Goal: Answer question/provide support

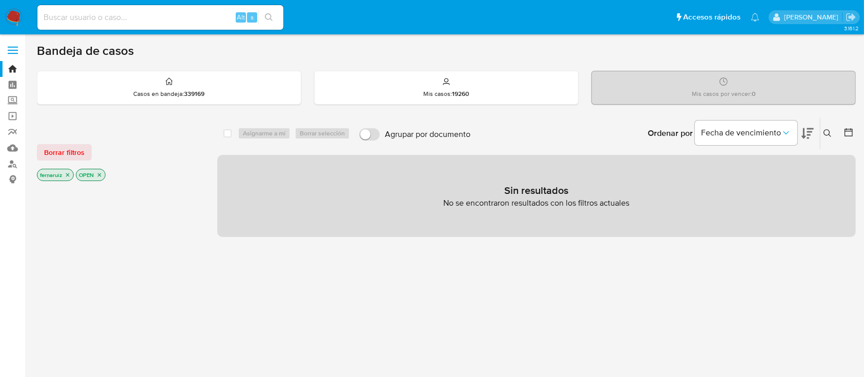
drag, startPoint x: 22, startPoint y: 18, endPoint x: 29, endPoint y: 3, distance: 17.6
click at [22, 18] on img at bounding box center [13, 17] width 17 height 17
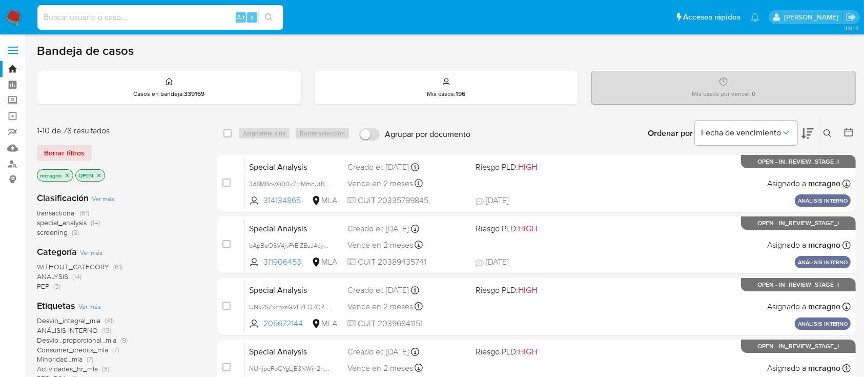
click at [100, 173] on icon "close-filter" at bounding box center [99, 175] width 4 height 4
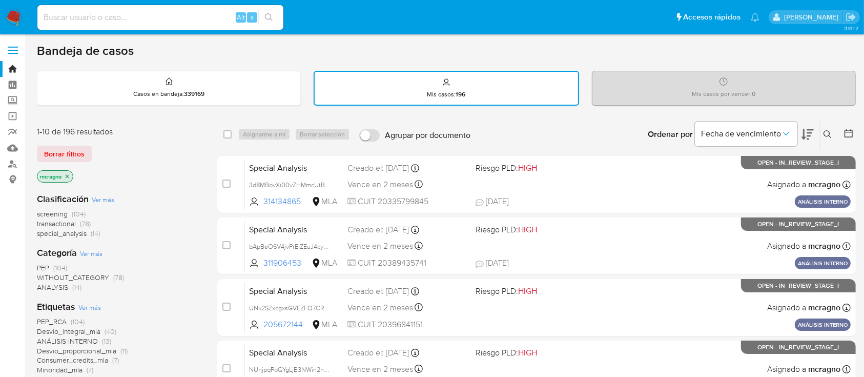
click at [67, 176] on icon "close-filter" at bounding box center [67, 176] width 6 height 6
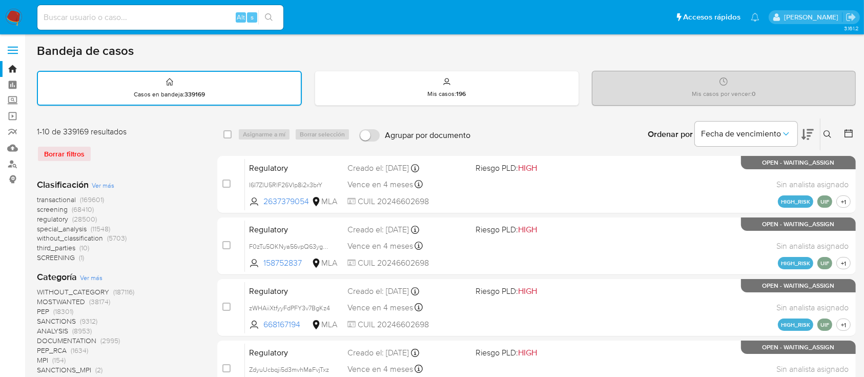
click at [828, 132] on icon at bounding box center [827, 134] width 8 height 8
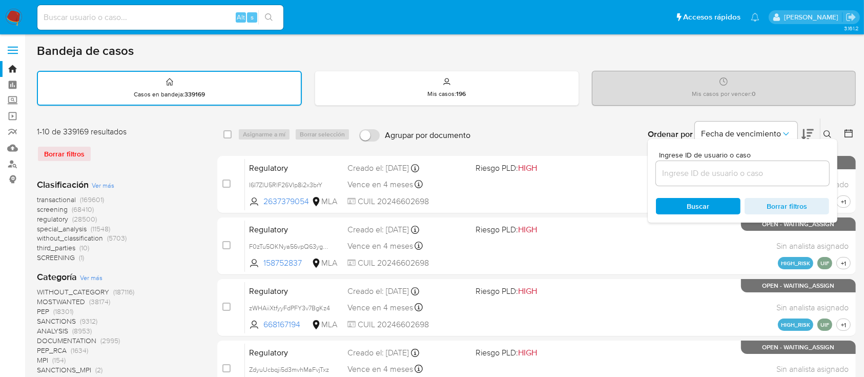
click at [754, 178] on input at bounding box center [742, 173] width 173 height 13
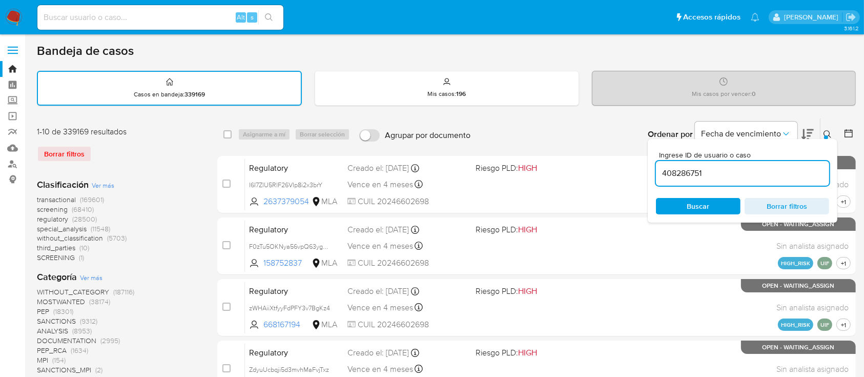
type input "408286751"
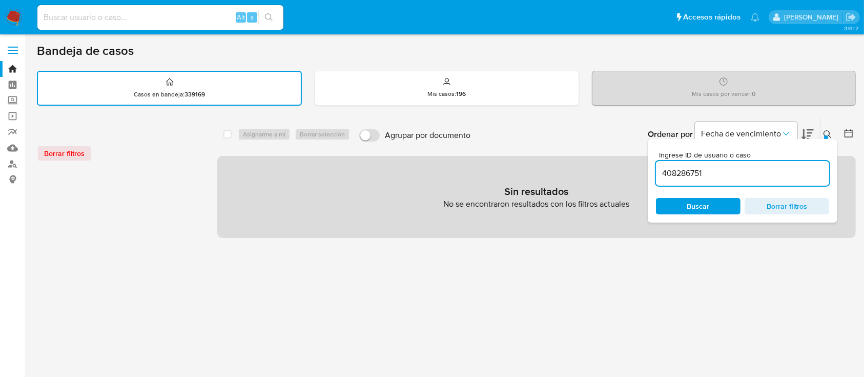
click at [17, 18] on img at bounding box center [13, 17] width 17 height 17
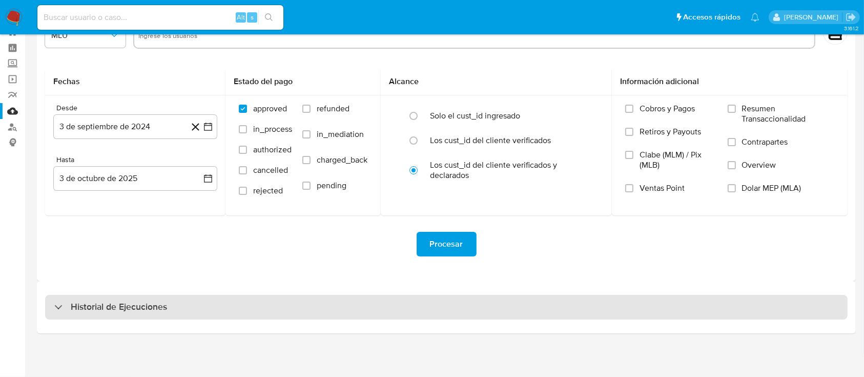
click at [126, 294] on div "Historial de Ejecuciones" at bounding box center [446, 307] width 819 height 52
click at [129, 301] on h3 "Historial de Ejecuciones" at bounding box center [119, 307] width 96 height 12
select select "10"
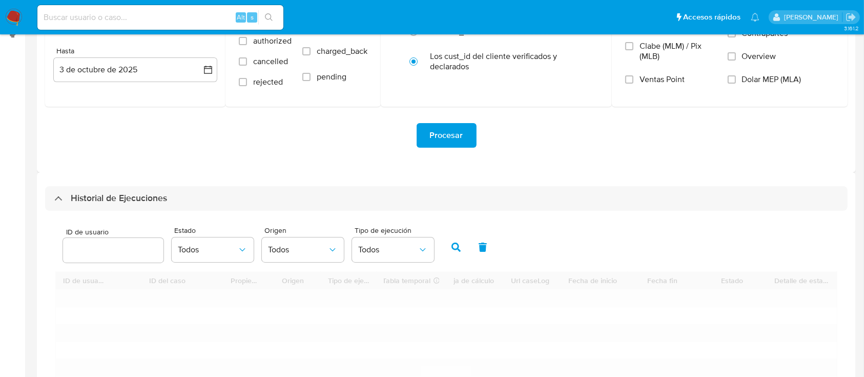
scroll to position [242, 0]
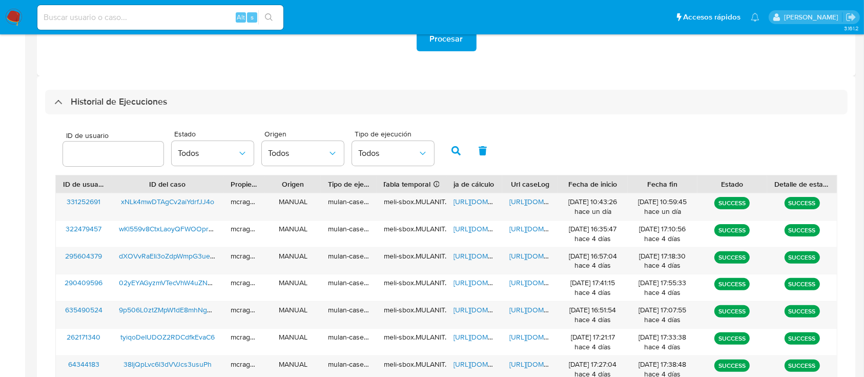
click at [99, 154] on input "number" at bounding box center [113, 153] width 100 height 13
type input "768655213"
click at [451, 152] on icon "button" at bounding box center [455, 150] width 9 height 9
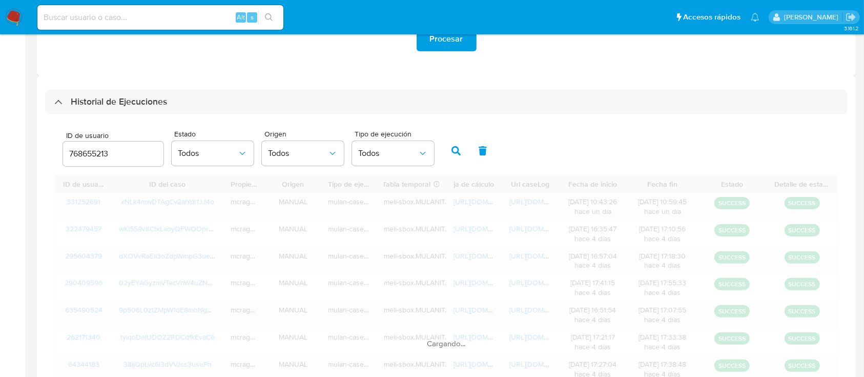
scroll to position [180, 0]
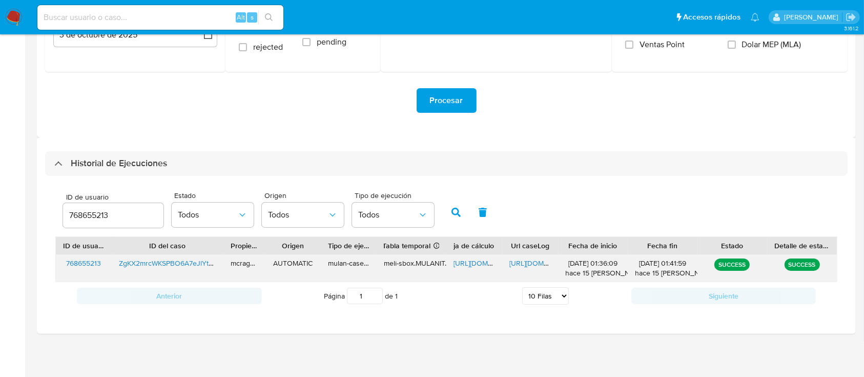
click at [482, 263] on span "https://docs.google.com/spreadsheets/d/1Exd-n3pTIZRcywbAndFedNOdPVsiRG3WyiRe3sI…" at bounding box center [488, 263] width 71 height 10
click at [524, 262] on span "https://docs.google.com/document/d/1YfmU-B1wKwYeF5SmfFoz5yJPT0qu-4gF8uCDfjB_Fl8…" at bounding box center [544, 263] width 71 height 10
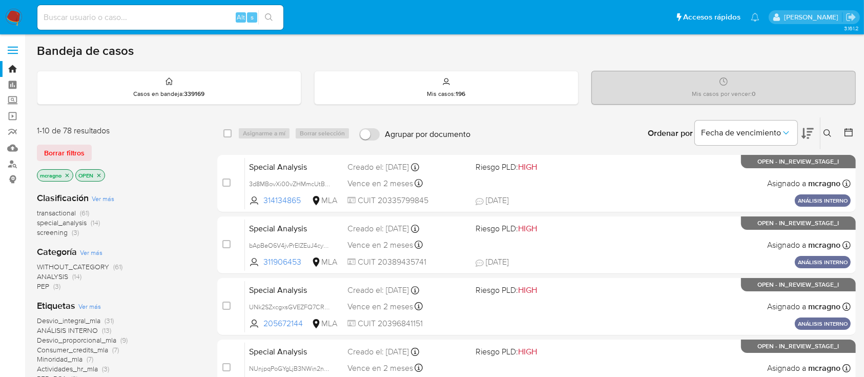
click at [824, 129] on icon at bounding box center [827, 133] width 8 height 8
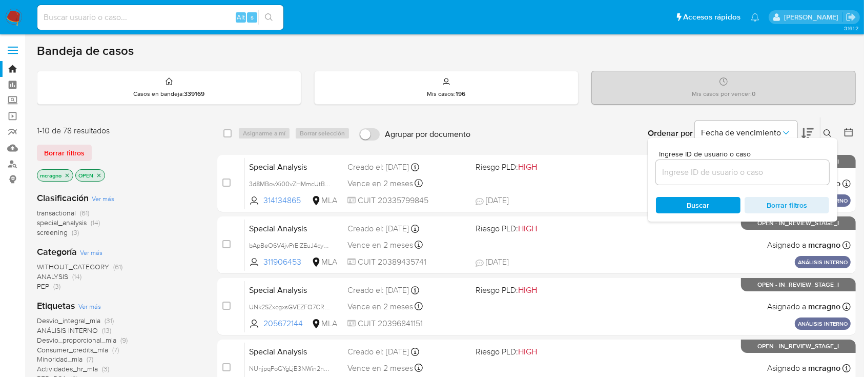
click at [103, 174] on p "OPEN" at bounding box center [90, 175] width 29 height 11
click at [101, 174] on icon "close-filter" at bounding box center [99, 175] width 6 height 6
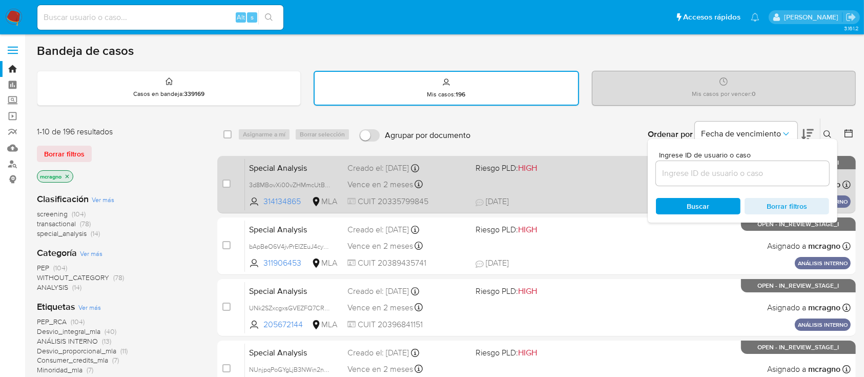
drag, startPoint x: 69, startPoint y: 174, endPoint x: 233, endPoint y: 186, distance: 163.9
click at [71, 175] on p "mcragno" at bounding box center [54, 176] width 35 height 11
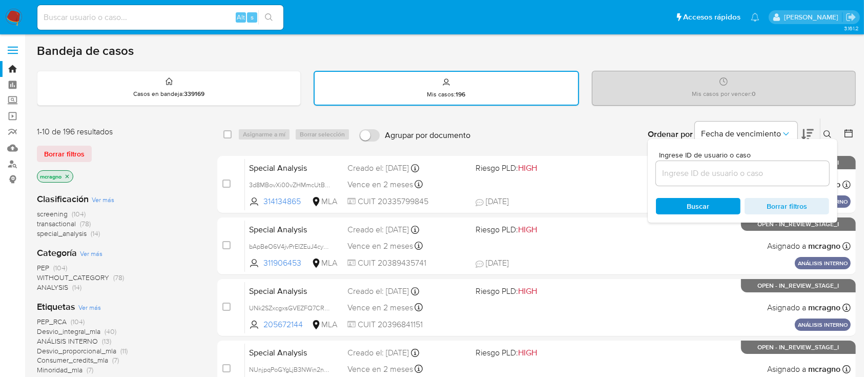
click at [68, 173] on icon "close-filter" at bounding box center [67, 176] width 6 height 6
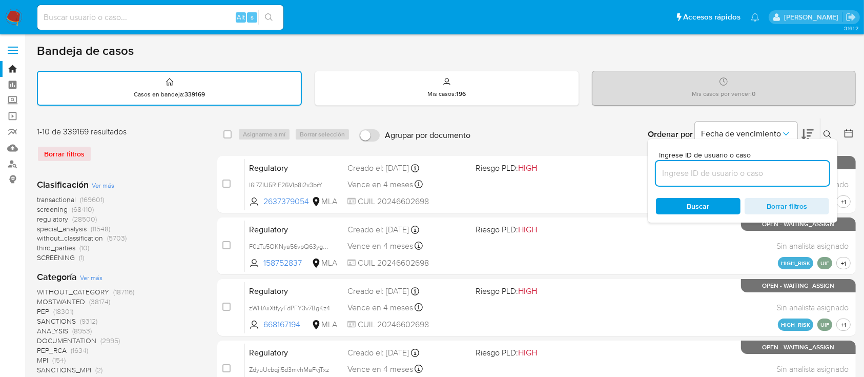
click at [710, 176] on input at bounding box center [742, 173] width 173 height 13
paste input "698224334"
type input "698224334"
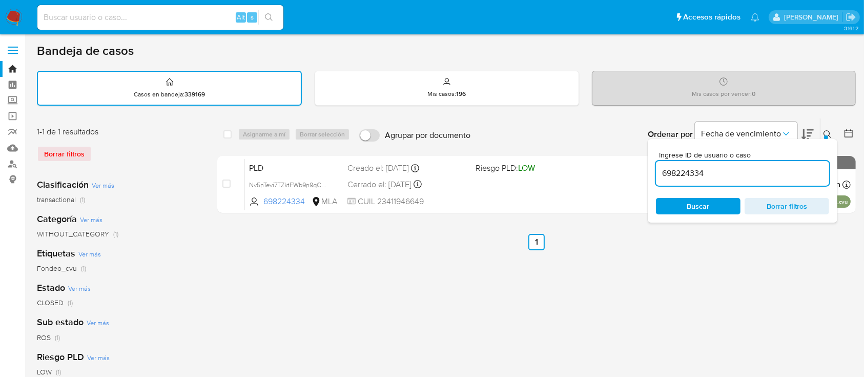
click at [826, 131] on icon at bounding box center [827, 134] width 8 height 8
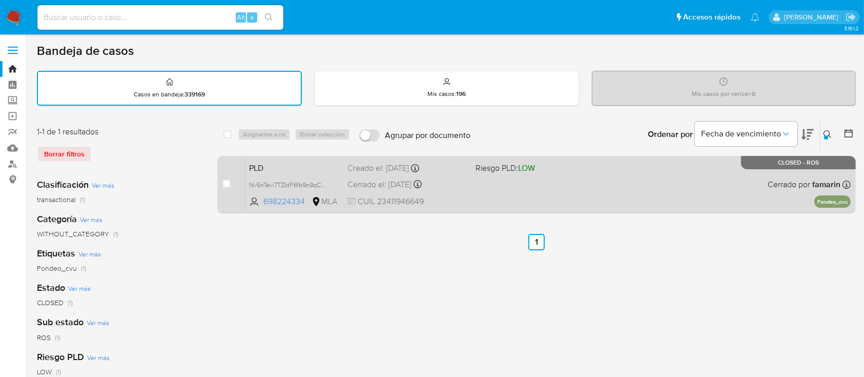
click at [626, 189] on div "PLD Nv5nTevi7TZktFWb9n9qCONi 698224334 MLA Riesgo PLD: LOW Creado el: 12/08/202…" at bounding box center [548, 184] width 606 height 52
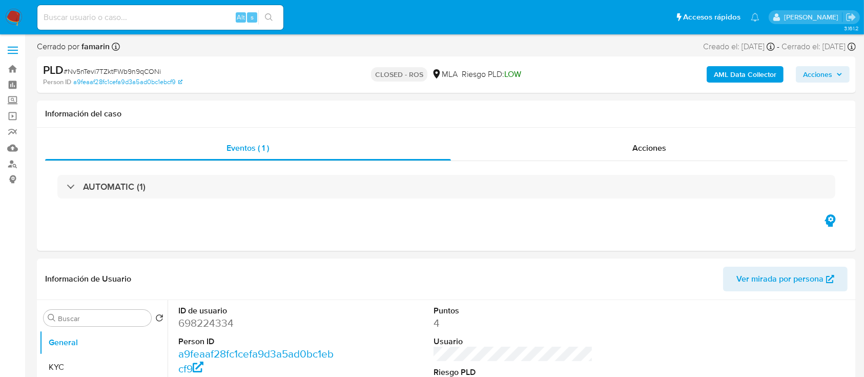
select select "10"
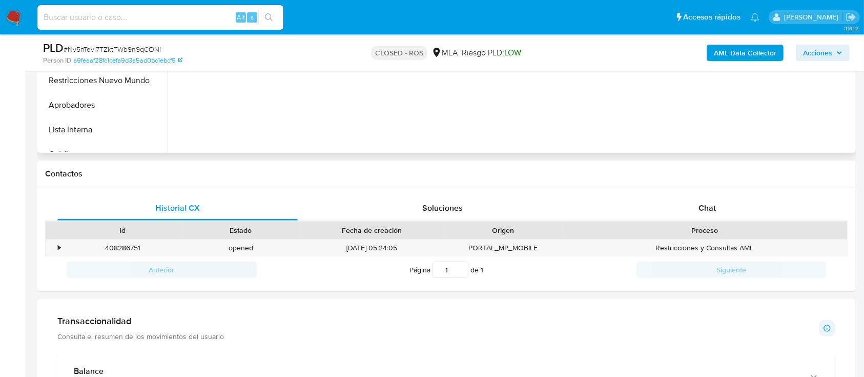
scroll to position [410, 0]
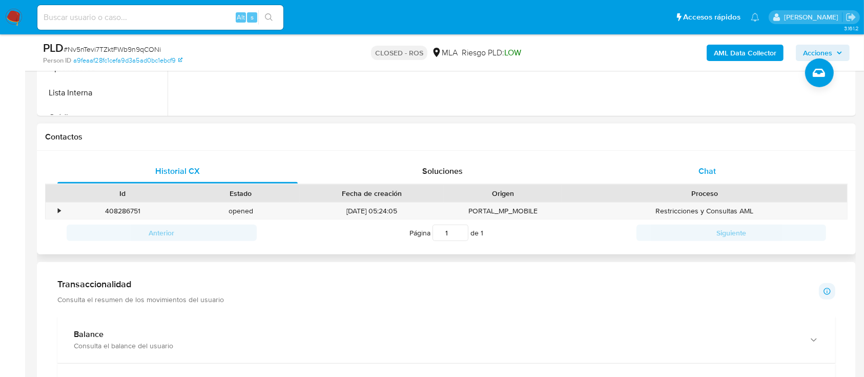
click at [725, 167] on div "Chat" at bounding box center [707, 171] width 240 height 25
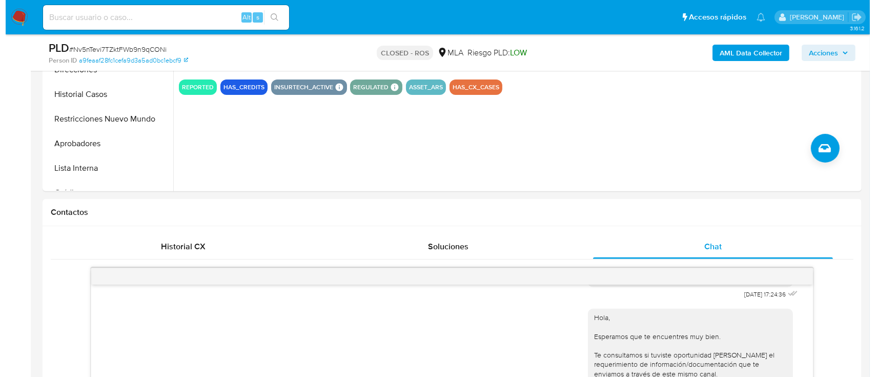
scroll to position [205, 0]
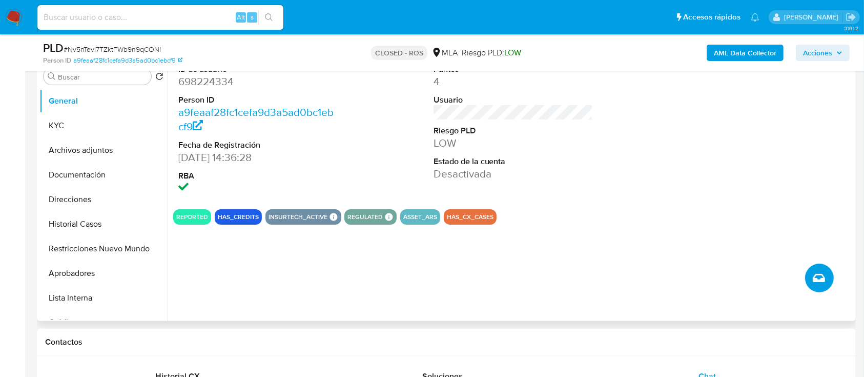
click at [819, 269] on button "Crear caso manual" at bounding box center [819, 277] width 29 height 29
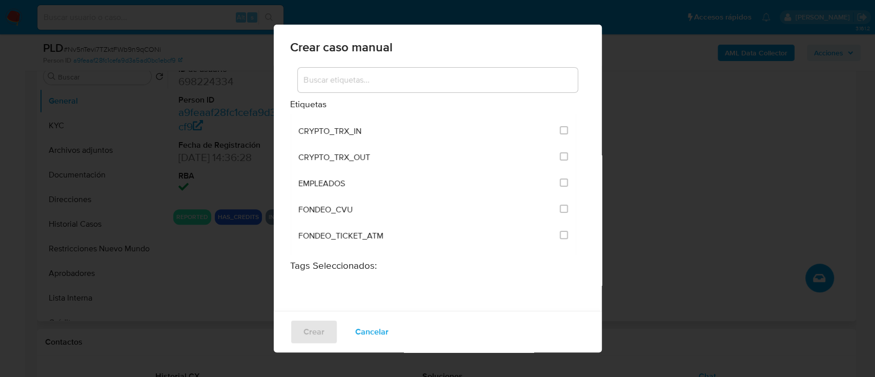
click at [401, 79] on input at bounding box center [438, 79] width 280 height 13
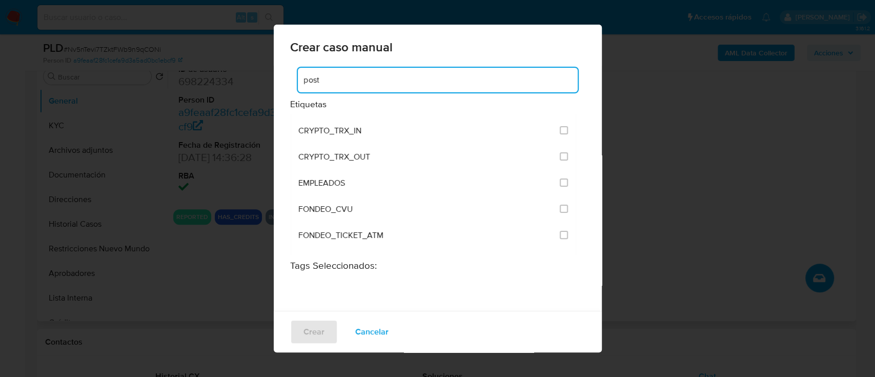
scroll to position [0, 0]
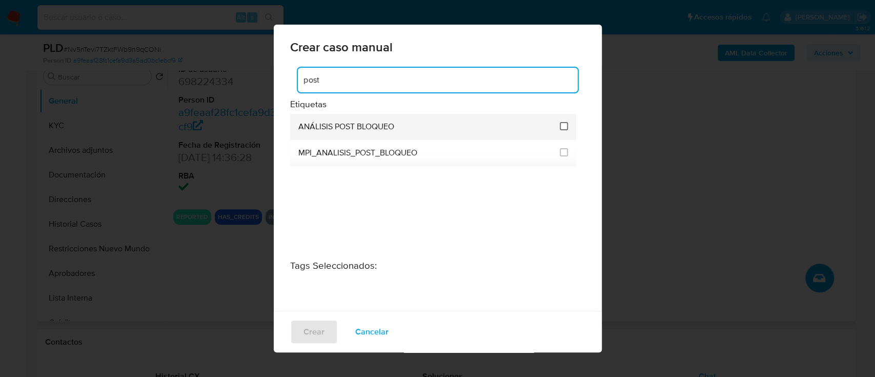
type input "post"
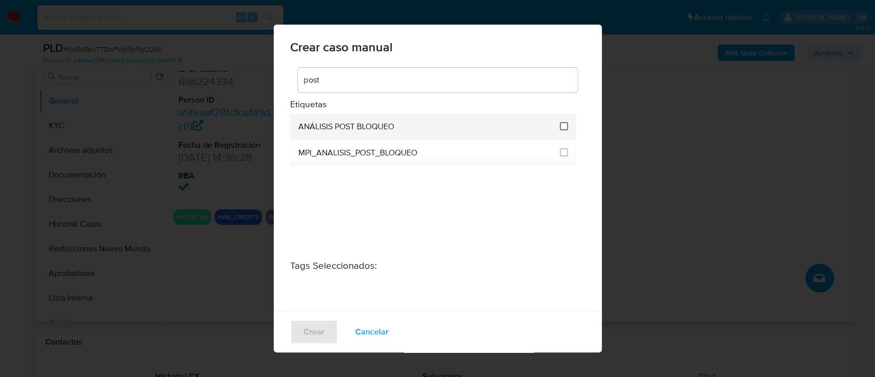
click at [560, 126] on input "3249" at bounding box center [563, 126] width 8 height 8
checkbox input "true"
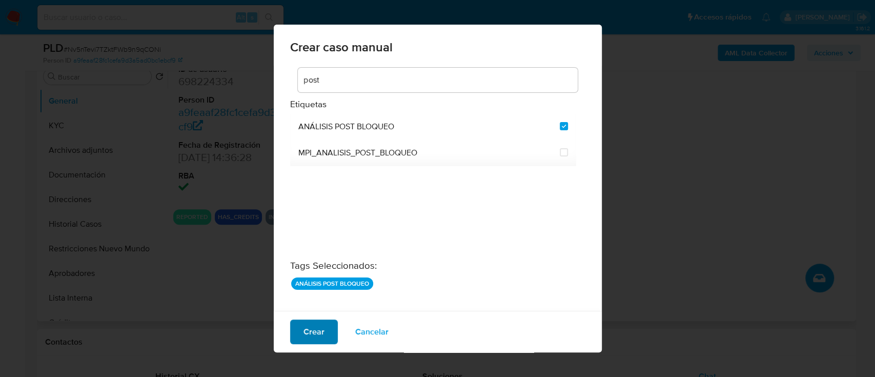
click at [313, 326] on span "Crear" at bounding box center [313, 331] width 21 height 23
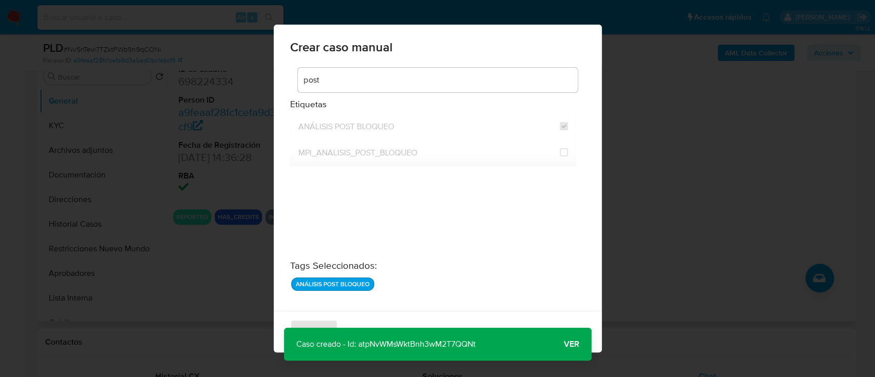
click at [572, 344] on span "Ver" at bounding box center [571, 344] width 15 height 0
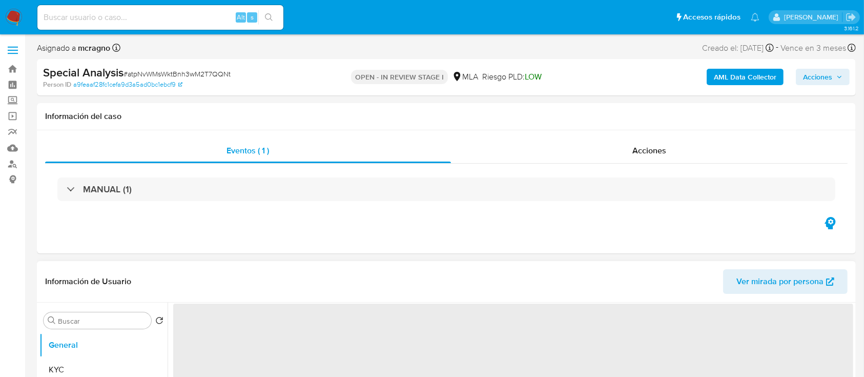
select select "10"
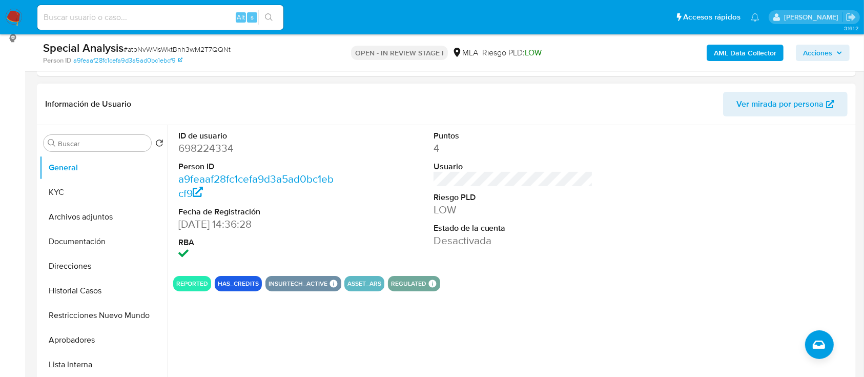
scroll to position [68, 0]
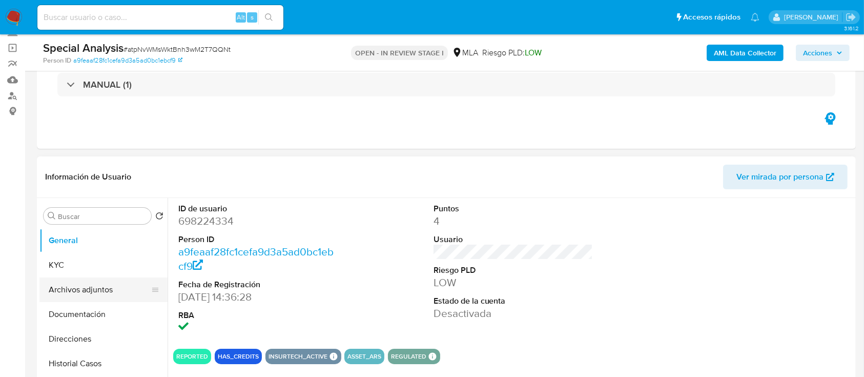
click at [98, 296] on button "Archivos adjuntos" at bounding box center [99, 289] width 120 height 25
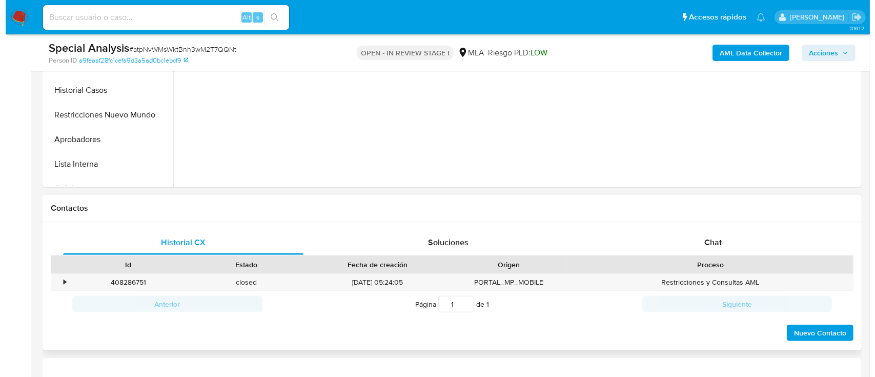
scroll to position [205, 0]
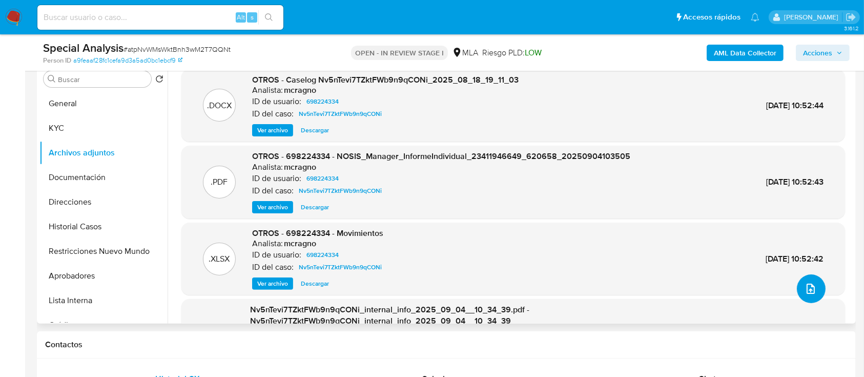
click at [814, 289] on button "upload-file" at bounding box center [811, 288] width 29 height 29
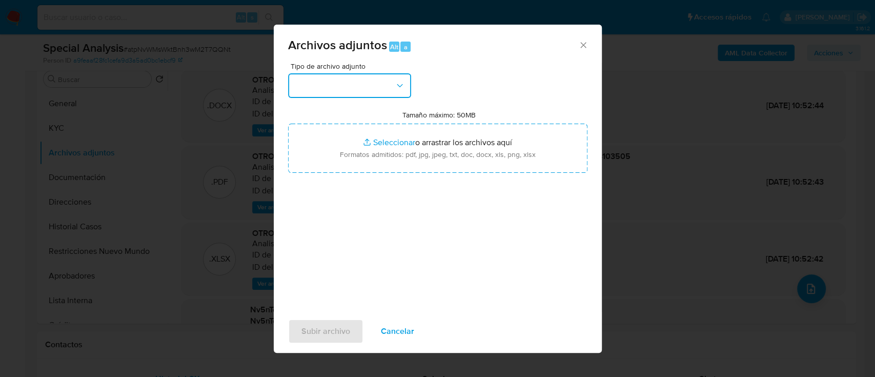
click at [404, 88] on icon "button" at bounding box center [399, 85] width 10 height 10
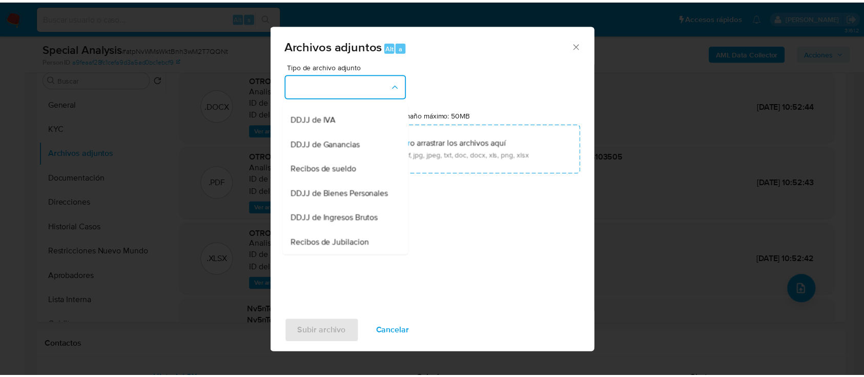
scroll to position [255, 0]
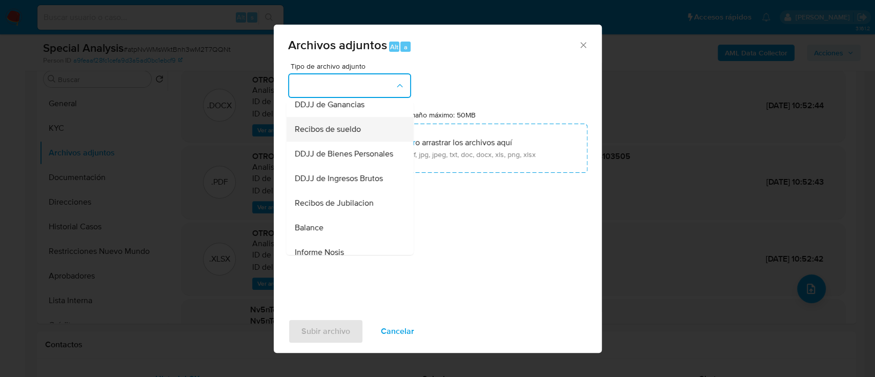
click at [338, 141] on div "Recibos de sueldo" at bounding box center [346, 129] width 105 height 25
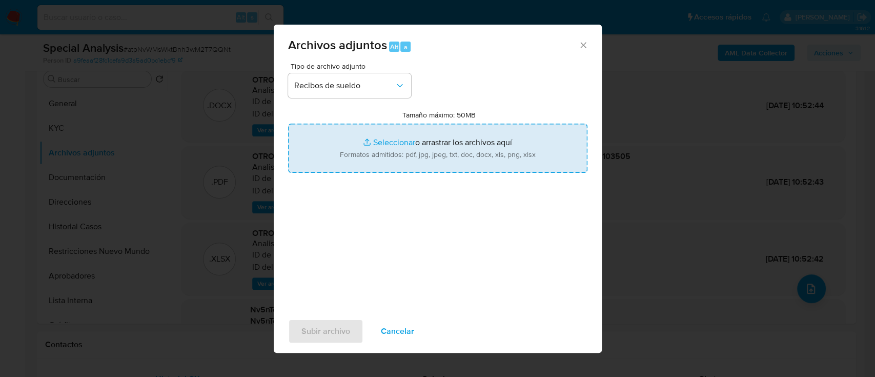
click at [439, 149] on input "Tamaño máximo: 50MB Seleccionar archivos" at bounding box center [437, 147] width 299 height 49
type input "C:\fakepath\698224334 - Recibos de sueldo.pdf"
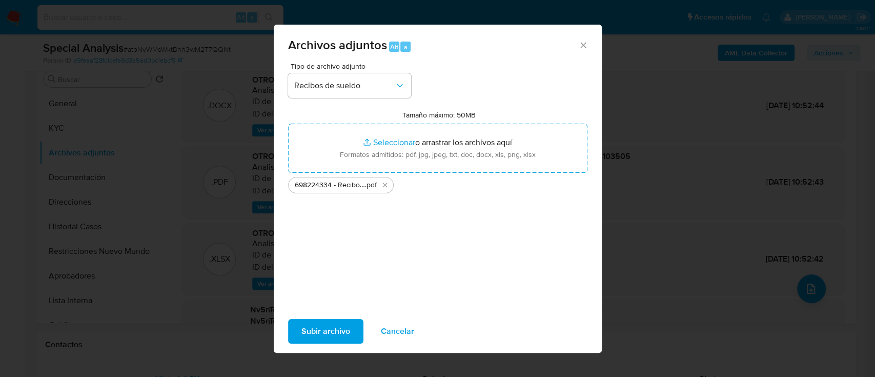
click at [343, 327] on span "Subir archivo" at bounding box center [325, 331] width 49 height 23
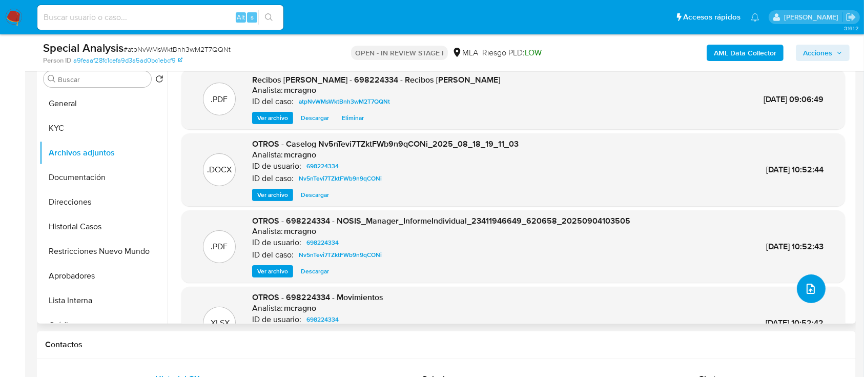
scroll to position [136, 0]
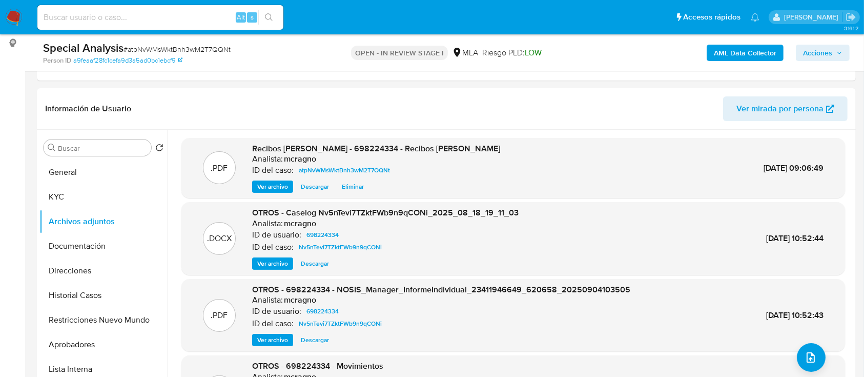
click at [832, 52] on span "Acciones" at bounding box center [817, 53] width 29 height 16
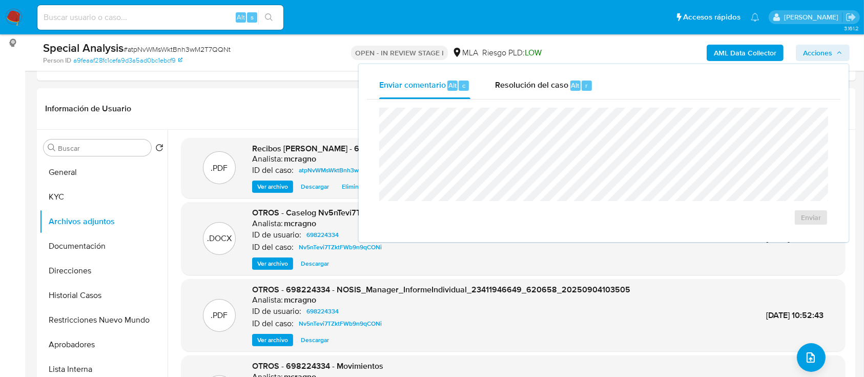
click at [555, 99] on div "Enviar" at bounding box center [603, 166] width 473 height 134
click at [553, 92] on div "Resolución del caso Alt r" at bounding box center [544, 85] width 98 height 27
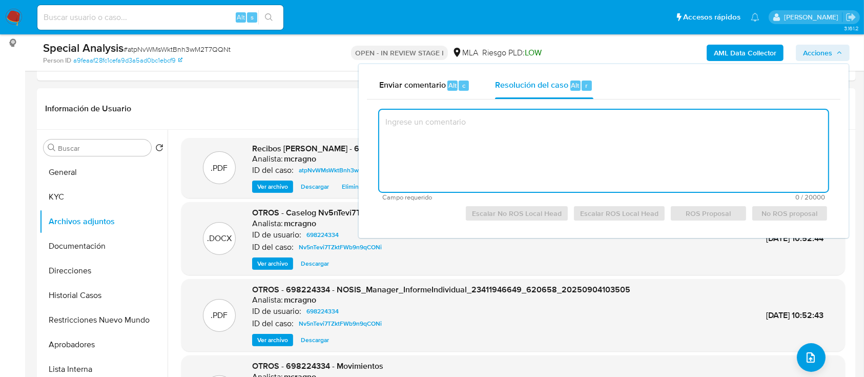
click at [574, 135] on textarea at bounding box center [603, 151] width 449 height 82
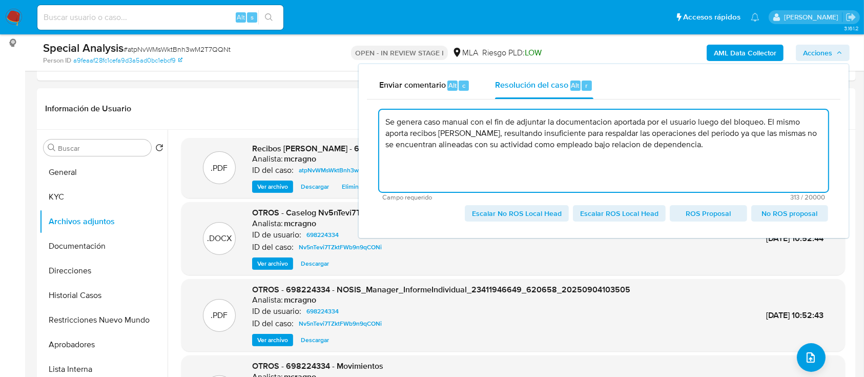
click at [513, 211] on span "Escalar No ROS Local Head" at bounding box center [517, 213] width 90 height 14
type textarea "Se genera caso manual con el fin de adjuntar la documentacion aportada por el u…"
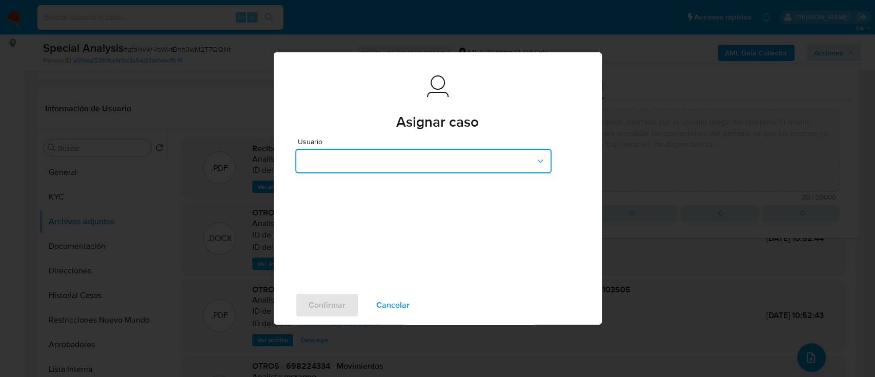
click at [513, 160] on button "button" at bounding box center [423, 161] width 256 height 25
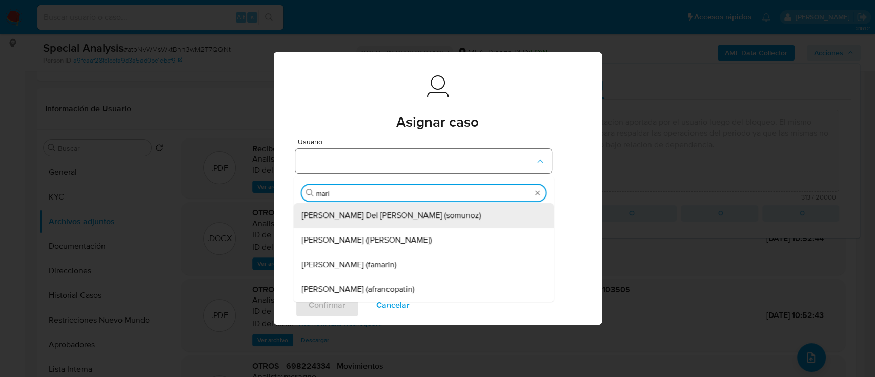
type input "marin"
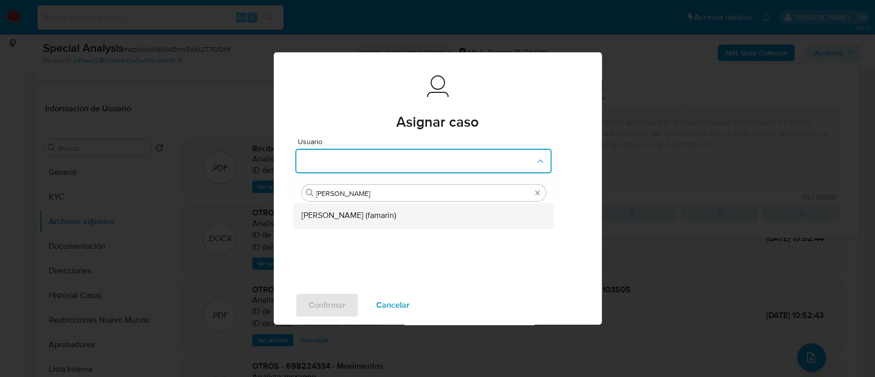
click at [316, 223] on div "Facundo Marin (famarin)" at bounding box center [420, 215] width 238 height 25
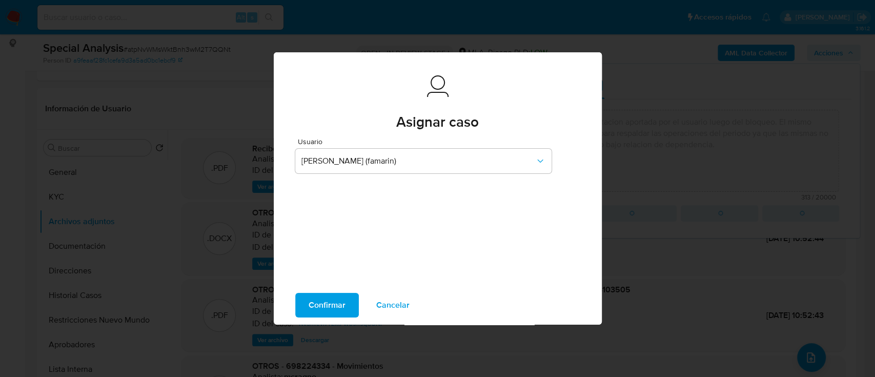
click at [318, 298] on span "Confirmar" at bounding box center [326, 305] width 37 height 23
type textarea "Se genera caso manual con el fin de adjuntar la documentacion aportada por el u…"
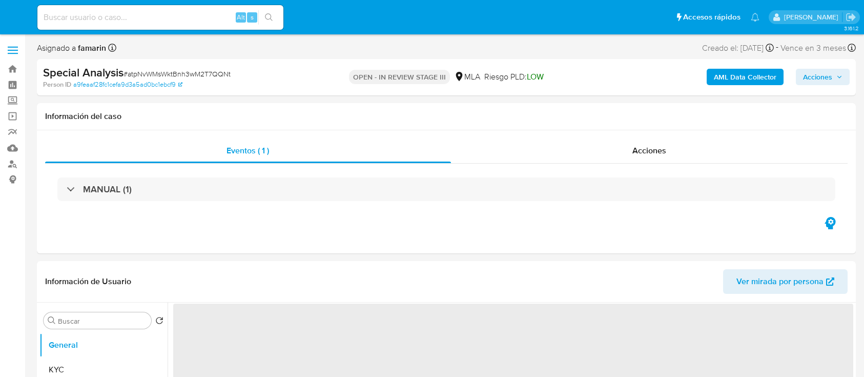
select select "10"
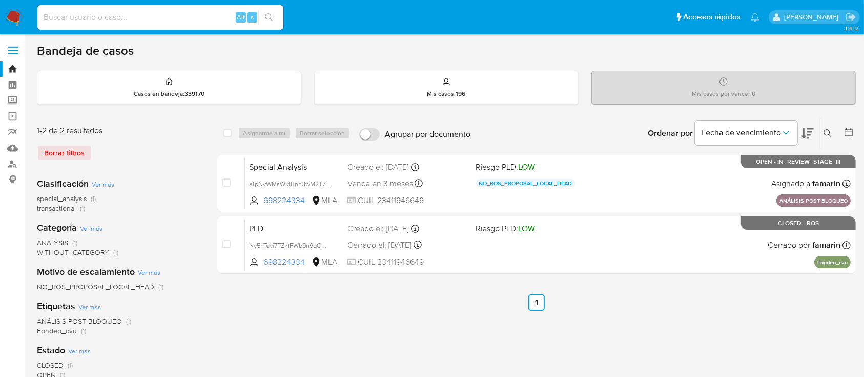
click at [827, 129] on icon at bounding box center [827, 133] width 8 height 8
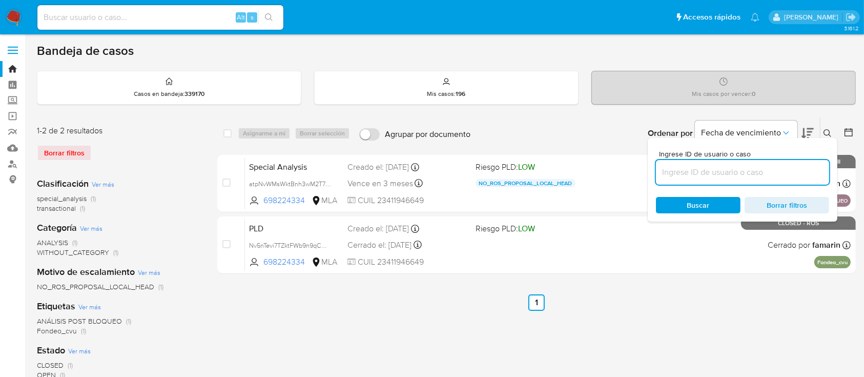
click at [784, 171] on input at bounding box center [742, 171] width 173 height 13
type input "487663831"
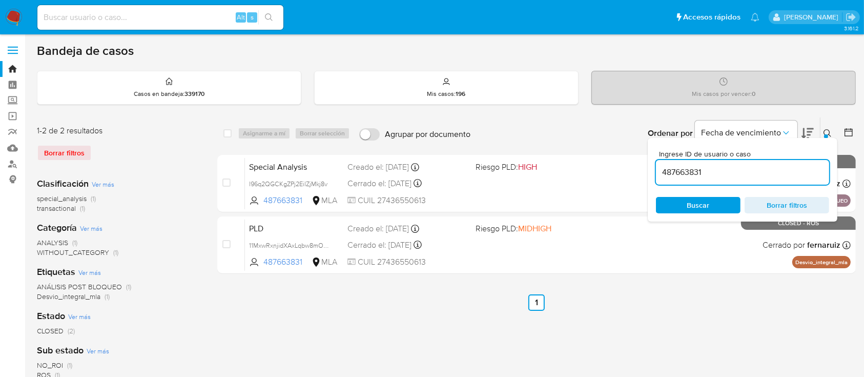
click at [827, 132] on icon at bounding box center [827, 133] width 8 height 8
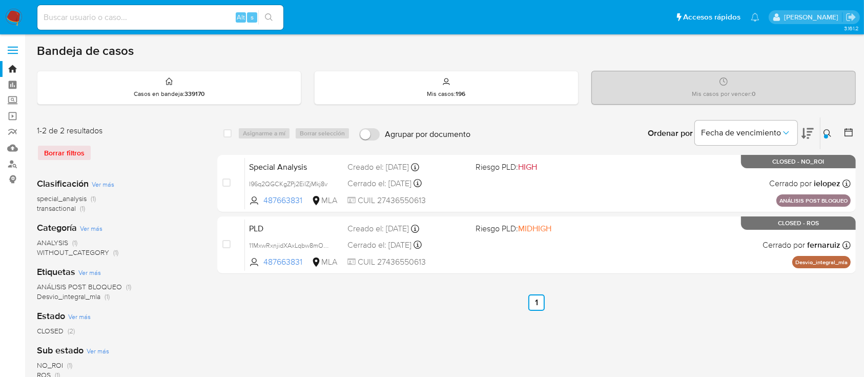
click at [835, 125] on div "Ingrese ID de usuario o caso 487663831 Buscar Borrar filtros" at bounding box center [828, 133] width 17 height 32
click at [826, 136] on div at bounding box center [826, 136] width 4 height 4
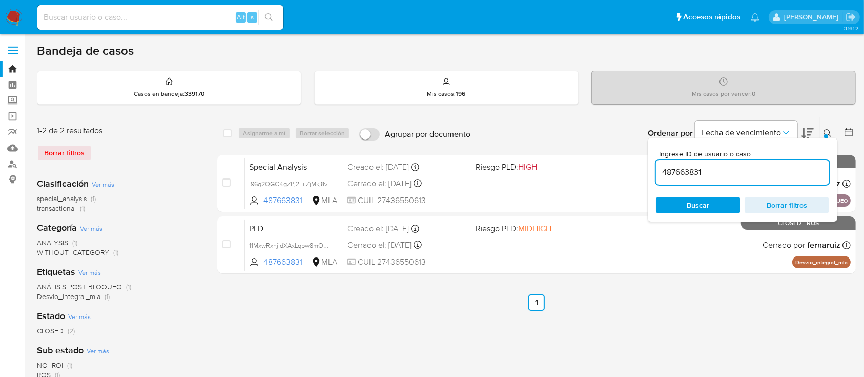
click at [739, 172] on input "487663831" at bounding box center [742, 171] width 173 height 13
click at [766, 308] on ul "Anterior 1 Siguiente" at bounding box center [536, 302] width 638 height 16
click at [823, 125] on div "Ingrese ID de usuario o caso 487663831 Buscar Borrar filtros" at bounding box center [828, 133] width 17 height 32
click at [697, 199] on span "Buscar" at bounding box center [698, 205] width 23 height 16
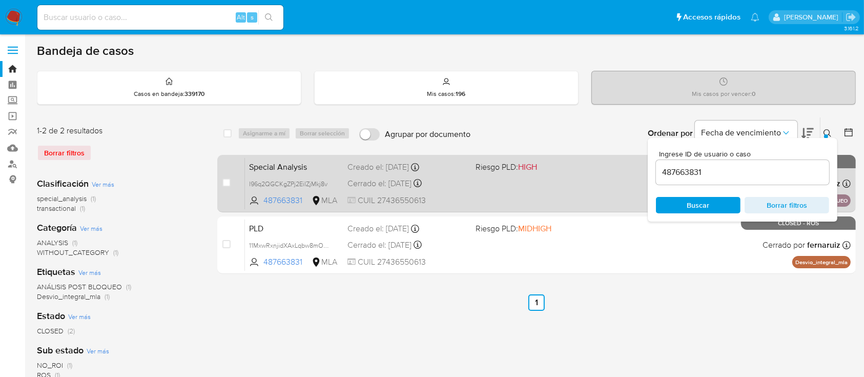
click at [615, 195] on div "Special Analysis l96q2QGCKgZPj2EilZjMkj8v 487663831 MLA Riesgo PLD: HIGH Creado…" at bounding box center [548, 183] width 606 height 52
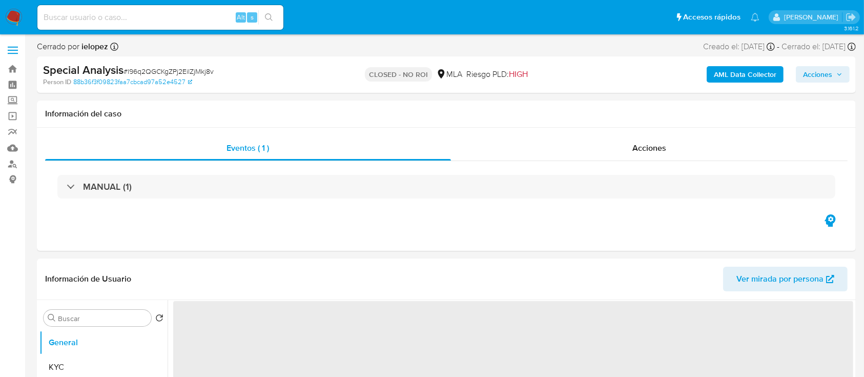
select select "10"
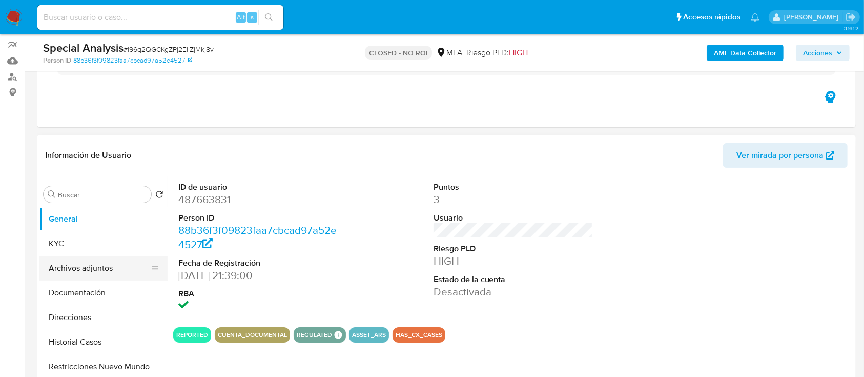
scroll to position [136, 0]
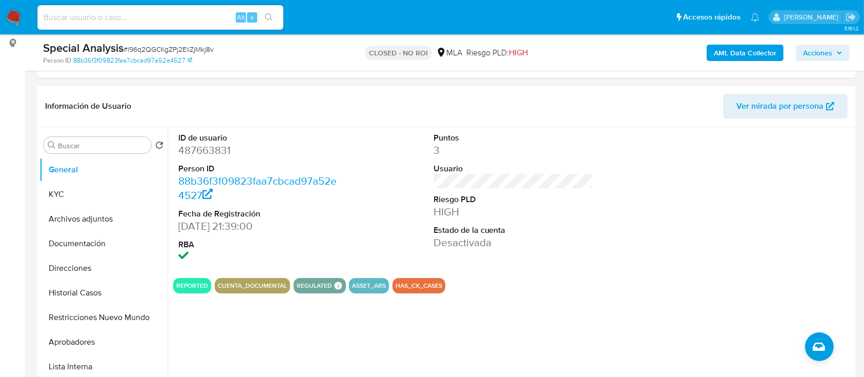
drag, startPoint x: 90, startPoint y: 214, endPoint x: 366, endPoint y: 249, distance: 278.3
click at [90, 214] on button "Archivos adjuntos" at bounding box center [103, 218] width 128 height 25
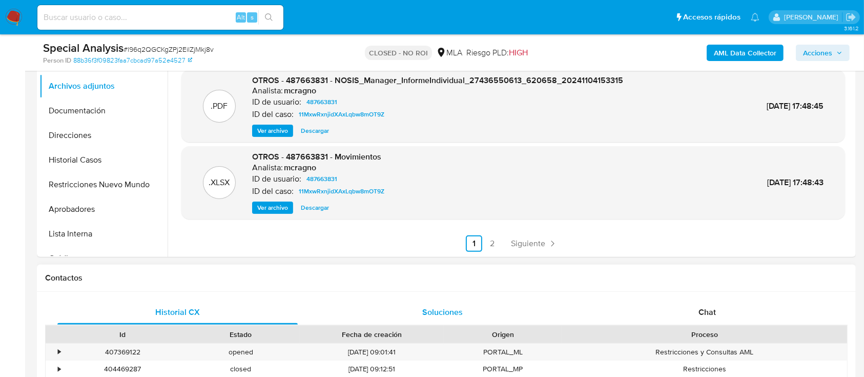
scroll to position [273, 0]
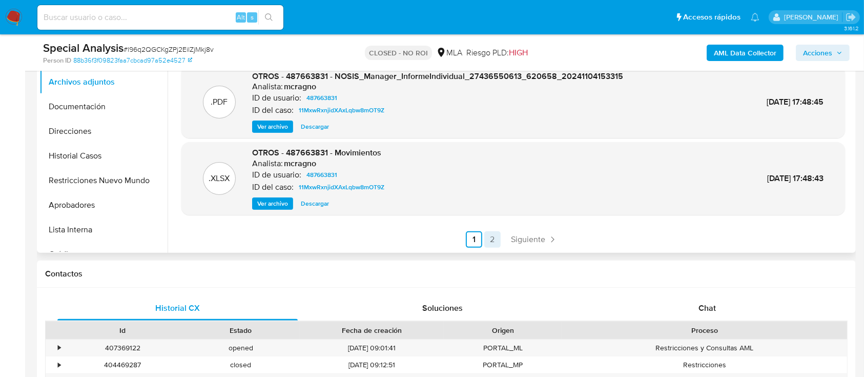
click at [492, 239] on link "2" at bounding box center [492, 239] width 16 height 16
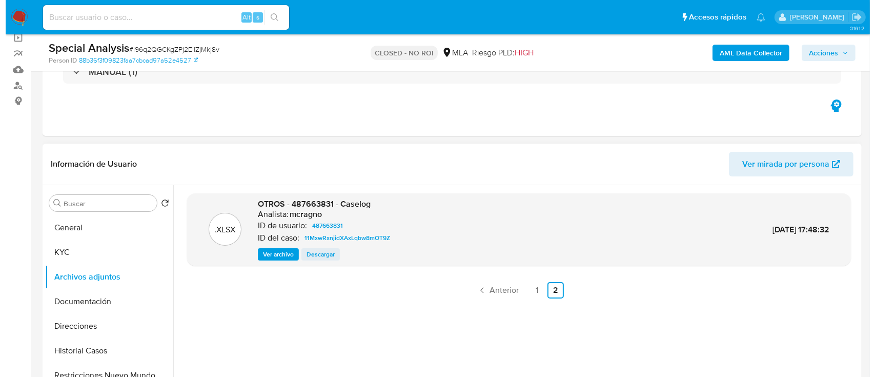
scroll to position [68, 0]
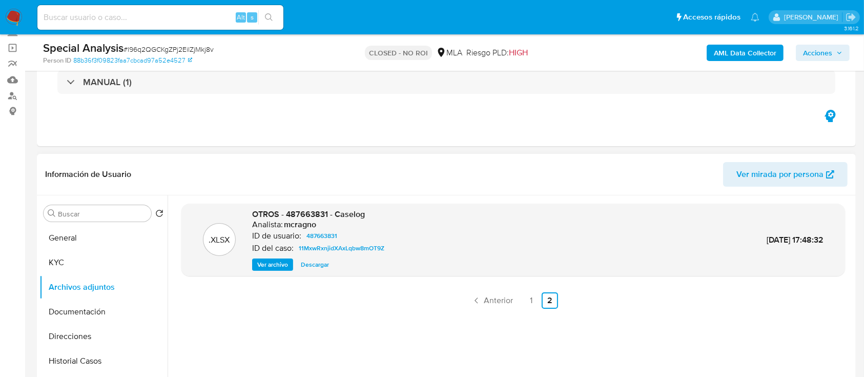
click at [276, 267] on span "Ver archivo" at bounding box center [272, 264] width 31 height 10
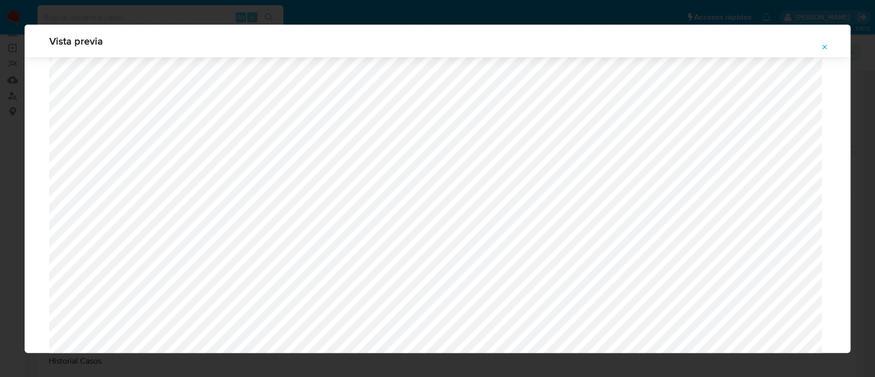
scroll to position [594, 0]
click at [820, 45] on icon "Attachment preview" at bounding box center [824, 47] width 8 height 8
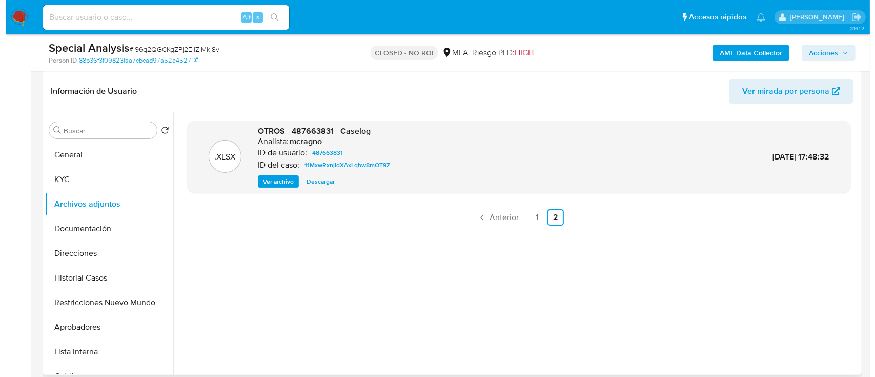
scroll to position [68, 0]
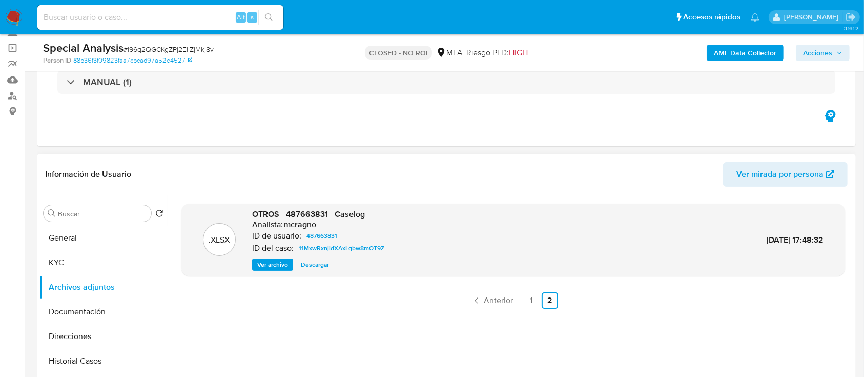
click at [284, 264] on span "Ver archivo" at bounding box center [272, 264] width 31 height 10
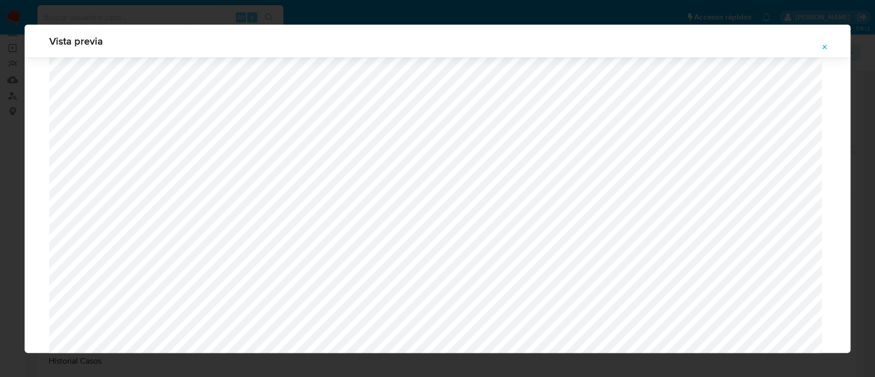
scroll to position [594, 0]
click at [820, 45] on icon "Attachment preview" at bounding box center [824, 47] width 8 height 8
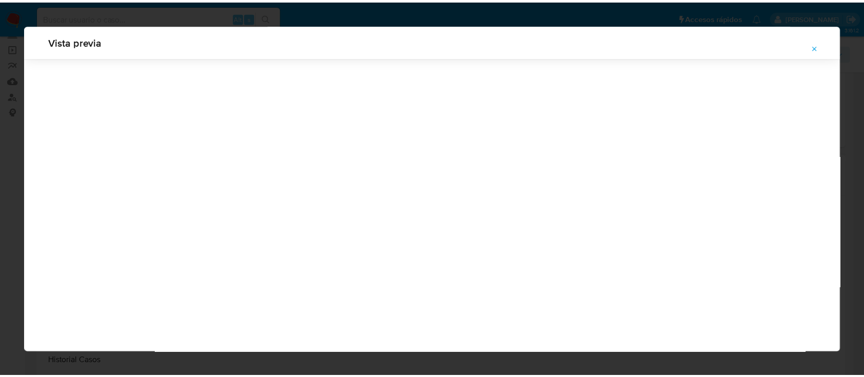
scroll to position [33, 0]
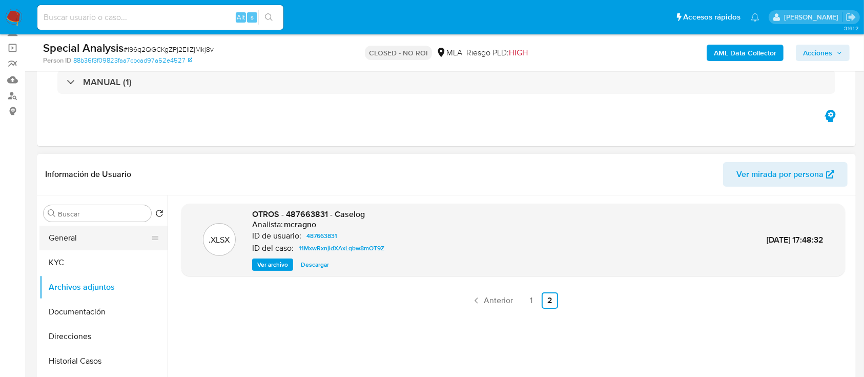
click at [94, 248] on button "General" at bounding box center [99, 237] width 120 height 25
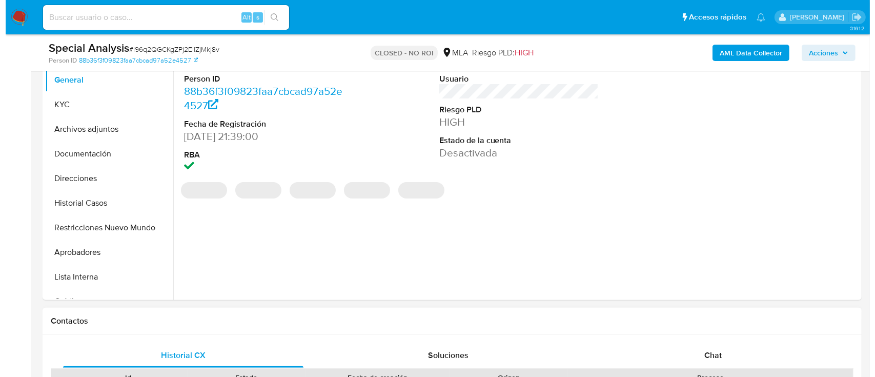
scroll to position [205, 0]
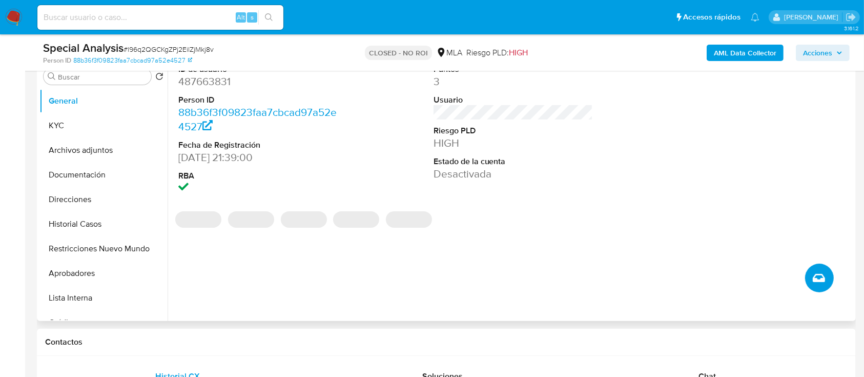
click at [816, 275] on icon "Crear caso manual" at bounding box center [819, 278] width 12 height 8
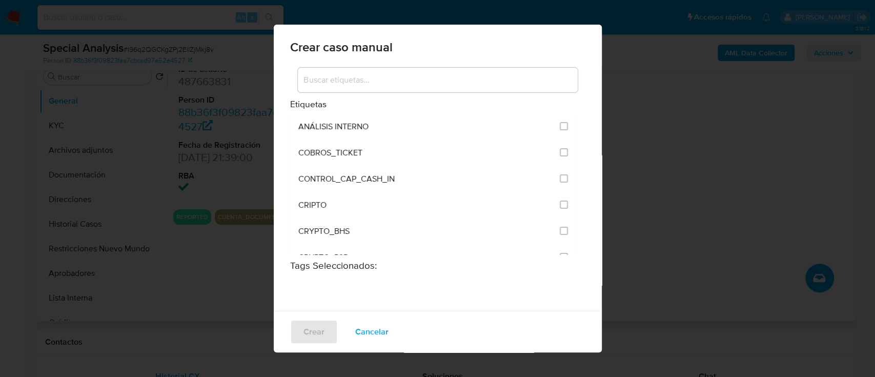
click at [433, 82] on input at bounding box center [438, 79] width 280 height 13
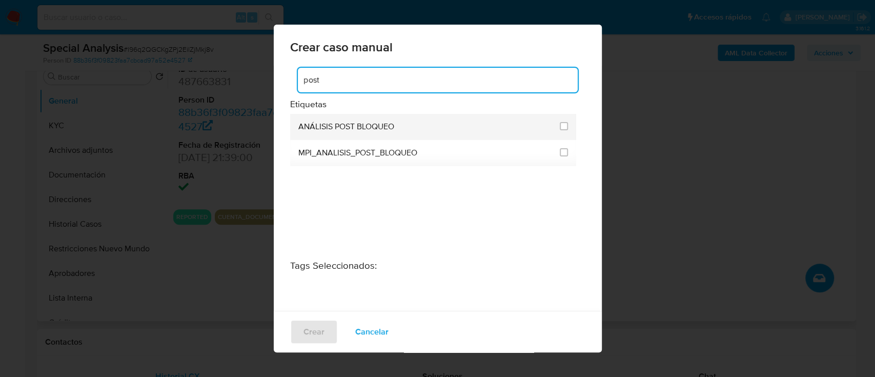
type input "post"
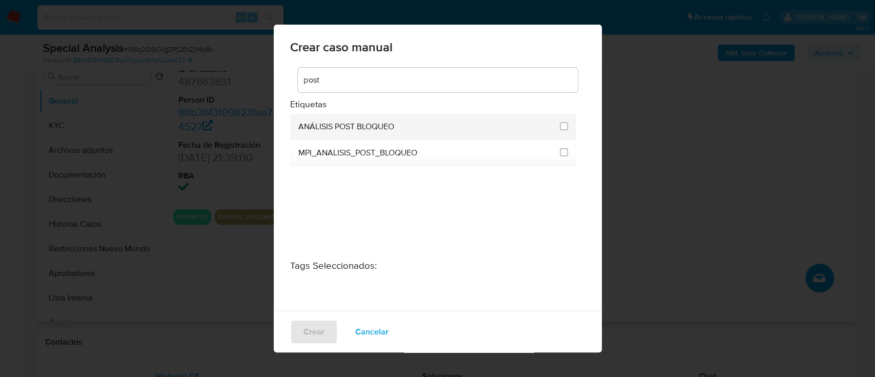
click at [566, 123] on li "ANÁLISIS POST BLOQUEO" at bounding box center [433, 127] width 286 height 26
click at [564, 122] on li "ANÁLISIS POST BLOQUEO" at bounding box center [433, 127] width 286 height 26
click at [563, 125] on input "3249" at bounding box center [563, 126] width 8 height 8
checkbox input "true"
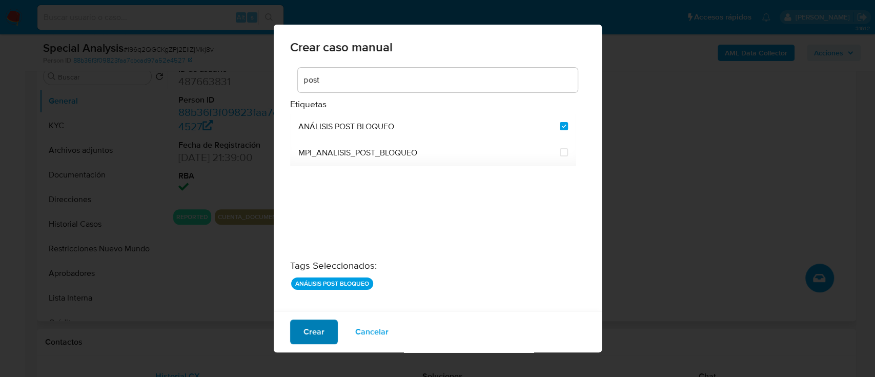
click at [310, 332] on span "Crear" at bounding box center [313, 331] width 21 height 23
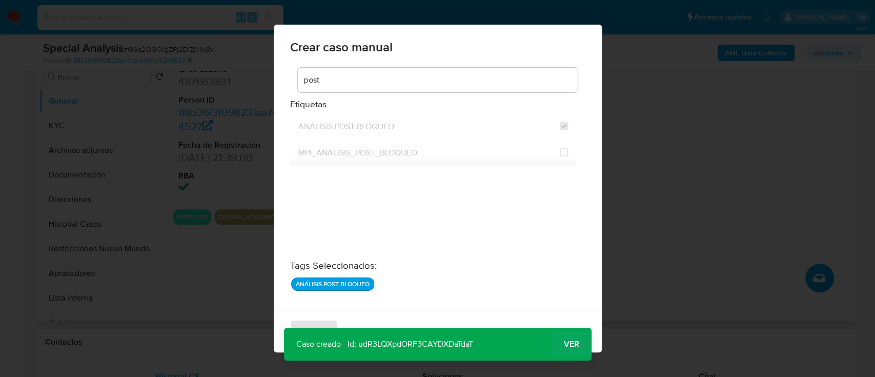
click at [574, 344] on span "Ver" at bounding box center [571, 344] width 15 height 0
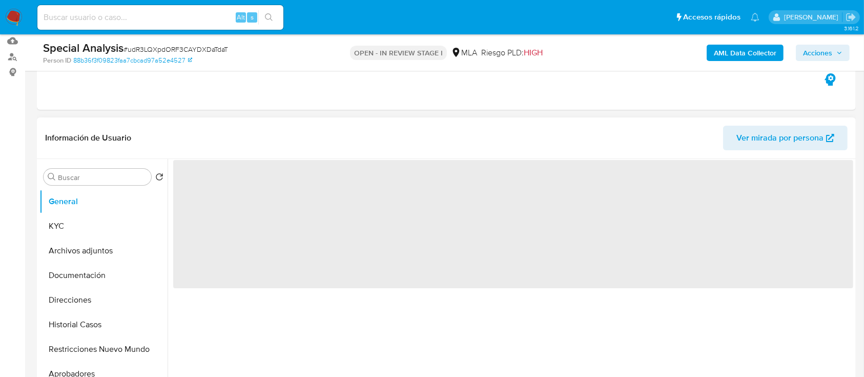
scroll to position [136, 0]
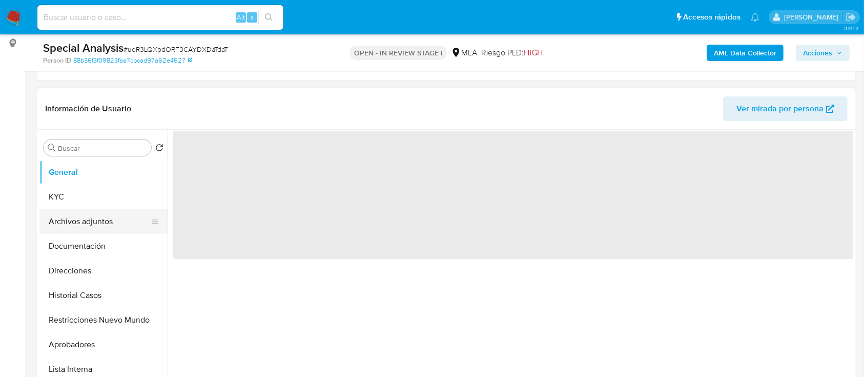
click at [99, 210] on button "Archivos adjuntos" at bounding box center [99, 221] width 120 height 25
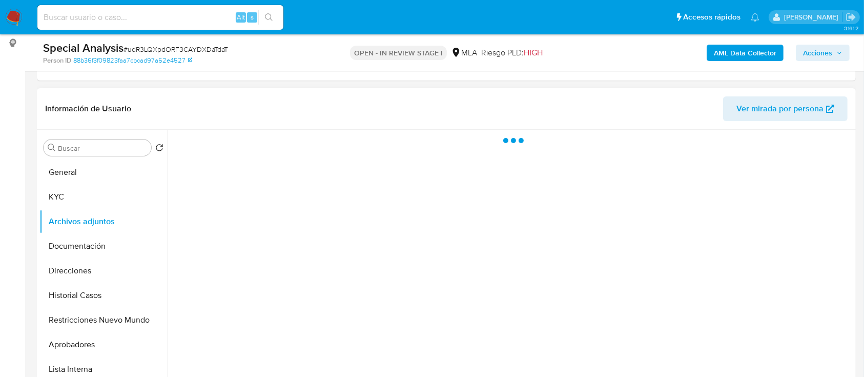
select select "10"
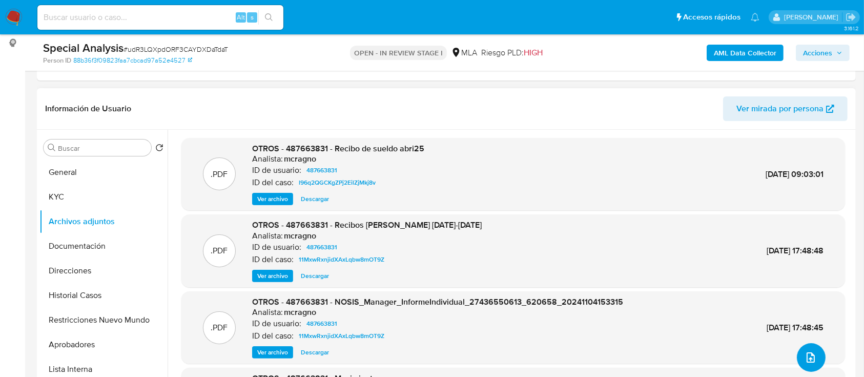
click at [797, 354] on button "upload-file" at bounding box center [811, 357] width 29 height 29
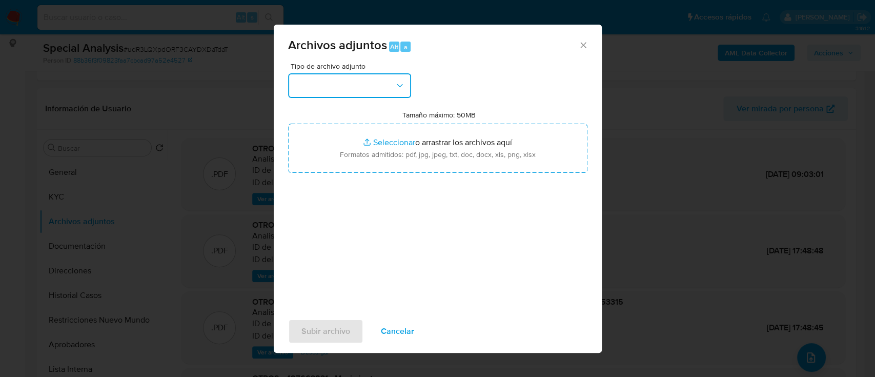
click at [401, 95] on button "button" at bounding box center [349, 85] width 123 height 25
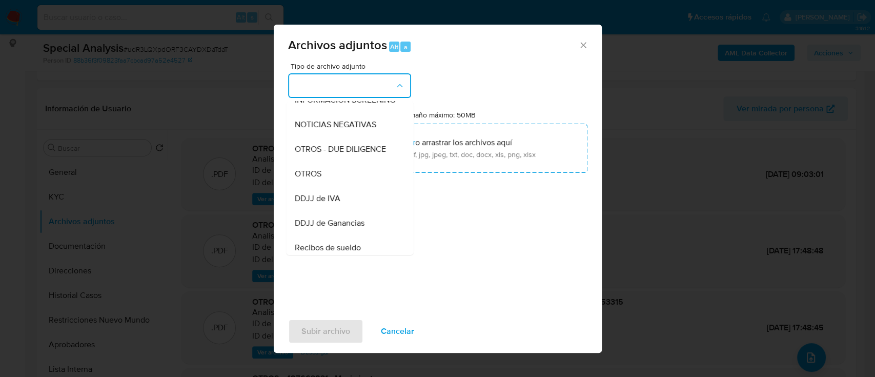
click at [334, 186] on div "OTROS" at bounding box center [346, 173] width 105 height 25
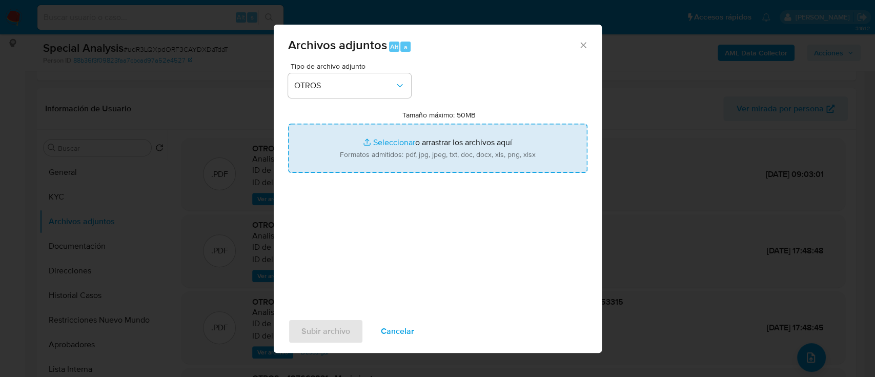
click at [380, 168] on input "Tamaño máximo: 50MB Seleccionar archivos" at bounding box center [437, 147] width 299 height 49
type input "C:\fakepath\487663831 - Certificacion de ingresos.pdf"
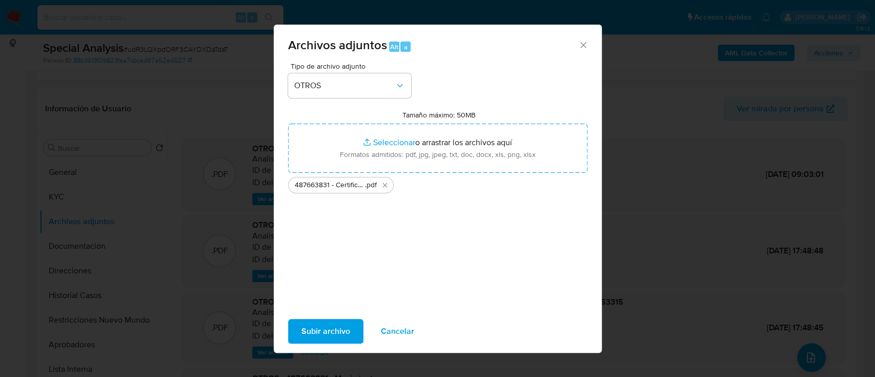
click at [322, 334] on span "Subir archivo" at bounding box center [325, 331] width 49 height 23
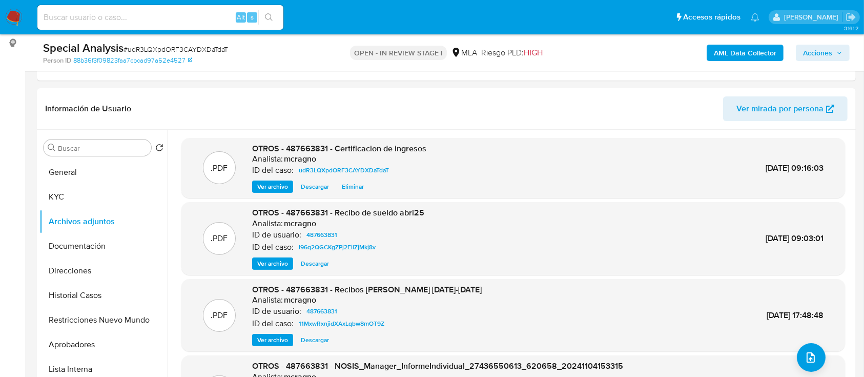
drag, startPoint x: 824, startPoint y: 50, endPoint x: 802, endPoint y: 61, distance: 24.5
click at [824, 51] on span "Acciones" at bounding box center [817, 53] width 29 height 16
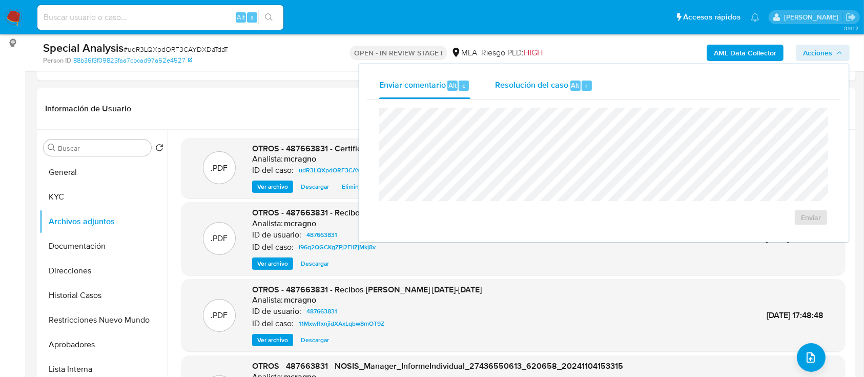
click at [579, 89] on div "Alt r" at bounding box center [581, 85] width 22 height 10
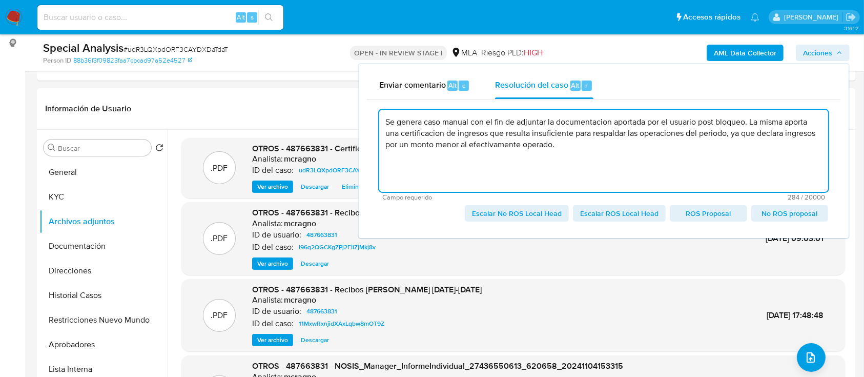
click at [551, 211] on span "Escalar No ROS Local Head" at bounding box center [517, 213] width 90 height 14
type textarea "Se genera caso manual con el fin de adjuntar la documentacion aportada por el u…"
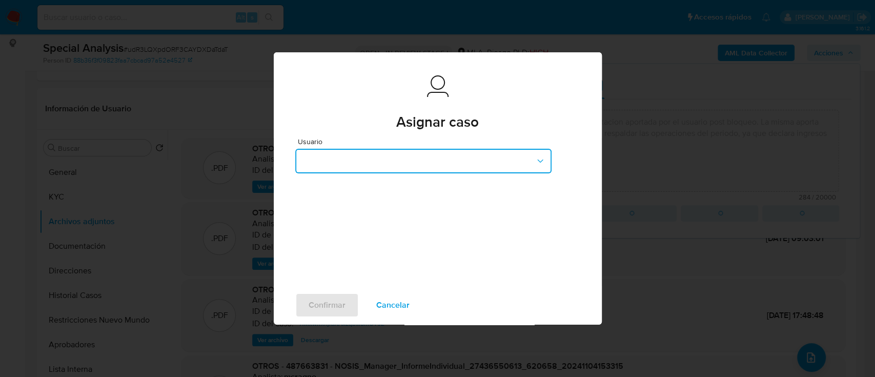
click at [442, 169] on button "button" at bounding box center [423, 161] width 256 height 25
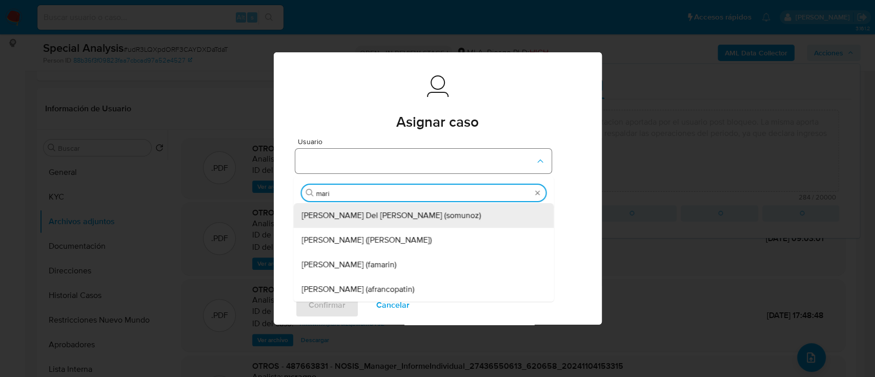
type input "marin"
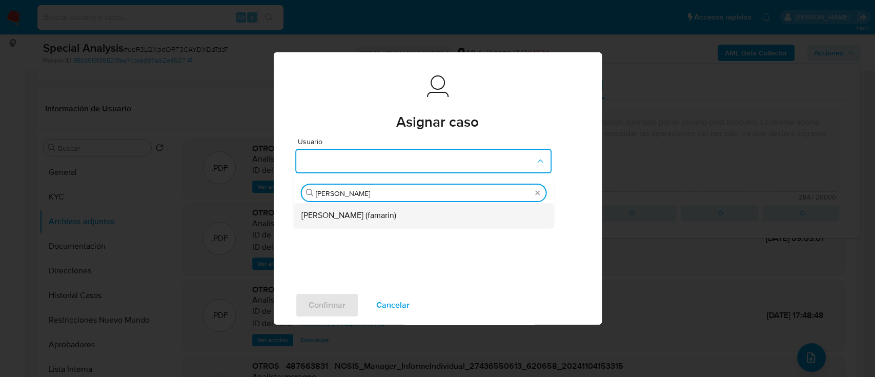
click at [415, 222] on div "Facundo Marin (famarin)" at bounding box center [420, 215] width 238 height 25
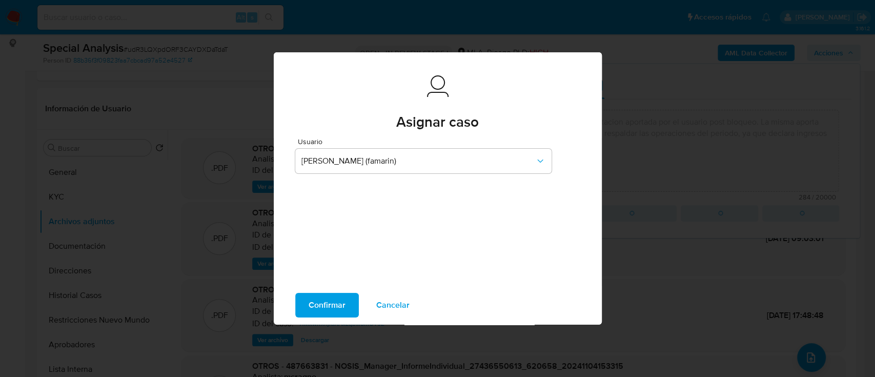
click at [348, 303] on button "Confirmar" at bounding box center [327, 305] width 64 height 25
type textarea "Se genera caso manual con el fin de adjuntar la documentacion aportada por el u…"
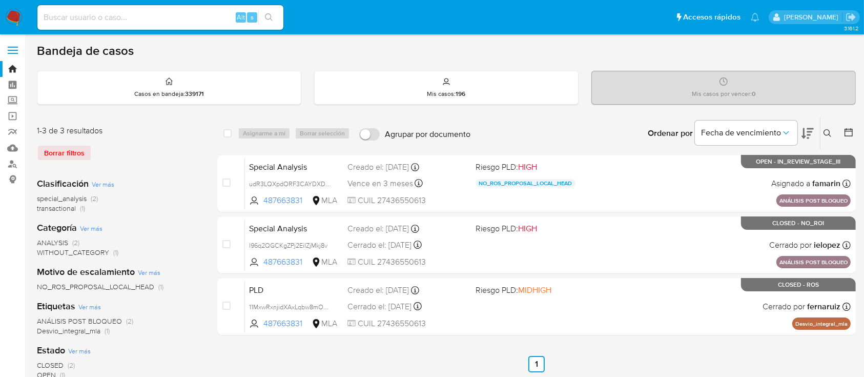
click at [829, 131] on icon at bounding box center [827, 133] width 8 height 8
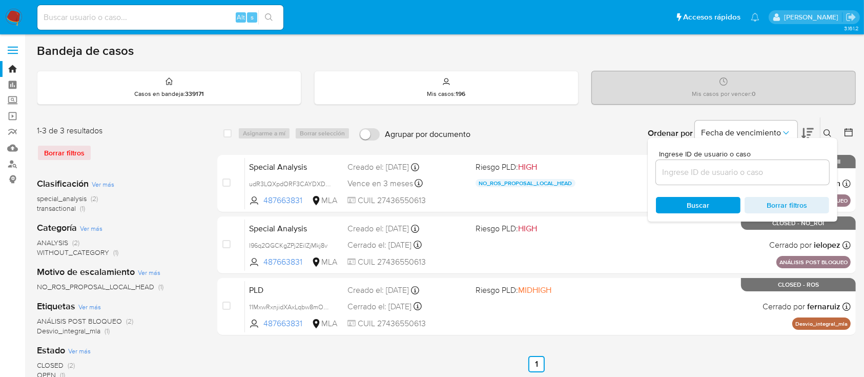
click at [789, 173] on input at bounding box center [742, 171] width 173 height 13
type input "768655213"
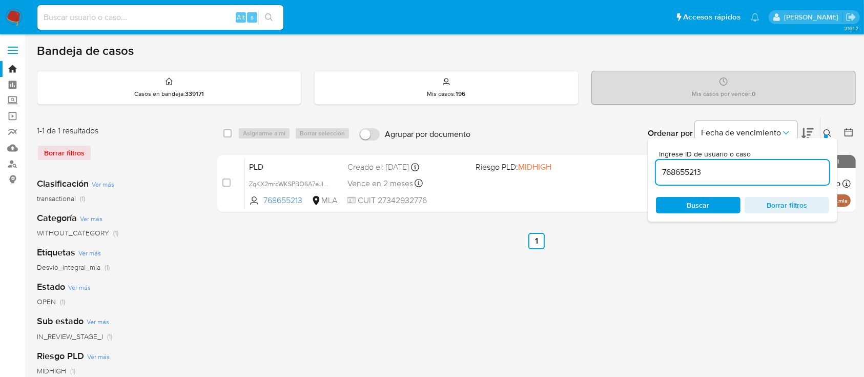
click at [826, 130] on icon at bounding box center [827, 133] width 8 height 8
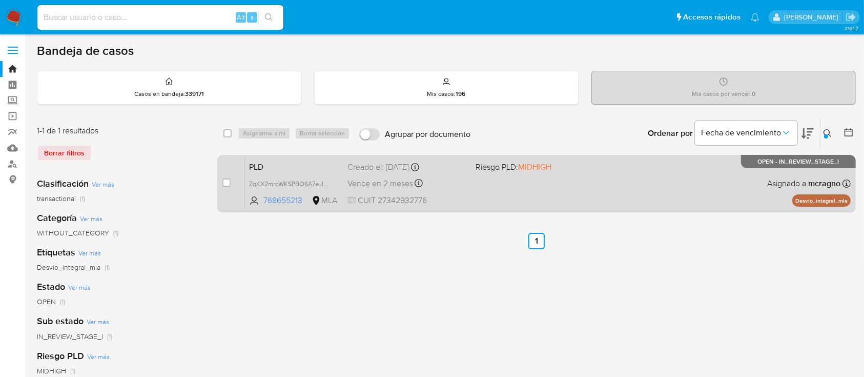
click at [733, 159] on div "PLD ZgKX2mrcWKSPBO6A7eJlYtDu 768655213 MLA Riesgo PLD: MIDHIGH Creado el: 12/09…" at bounding box center [548, 183] width 606 height 52
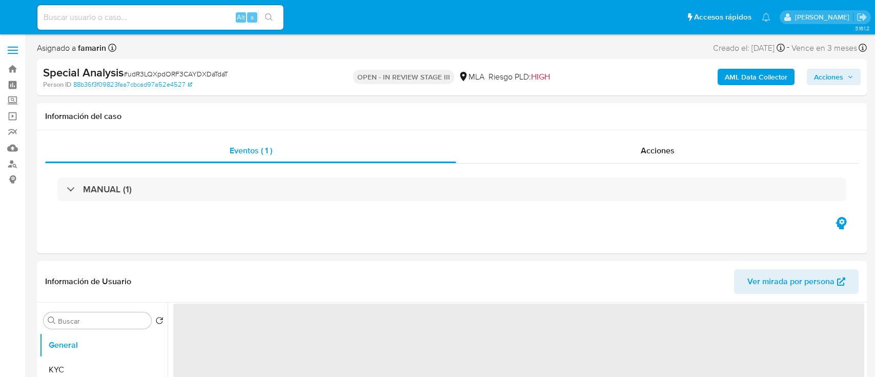
select select "10"
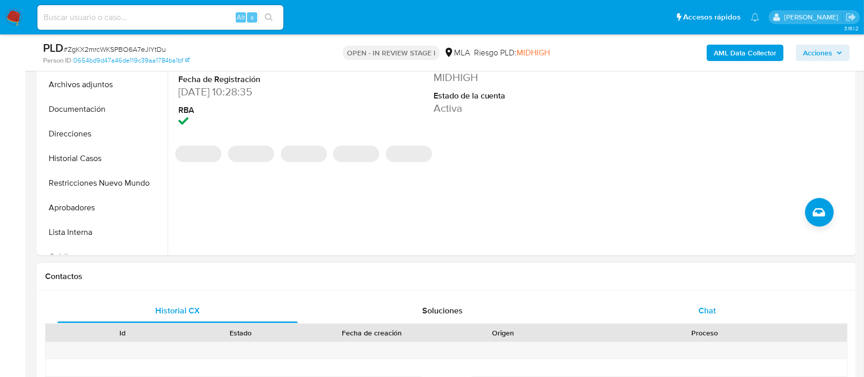
click at [730, 309] on div "Chat" at bounding box center [707, 310] width 240 height 25
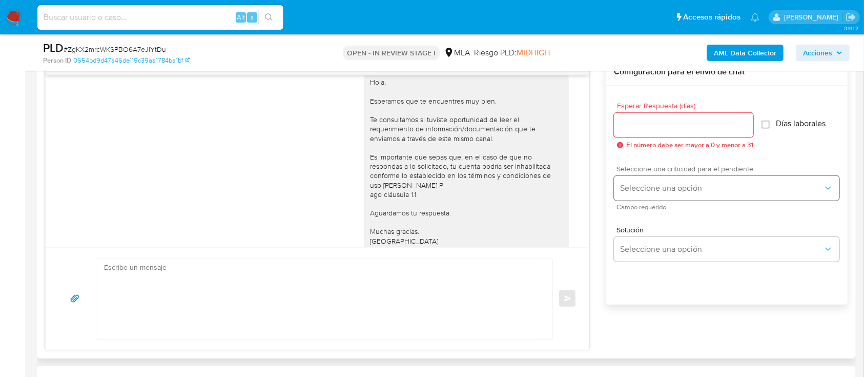
scroll to position [497, 0]
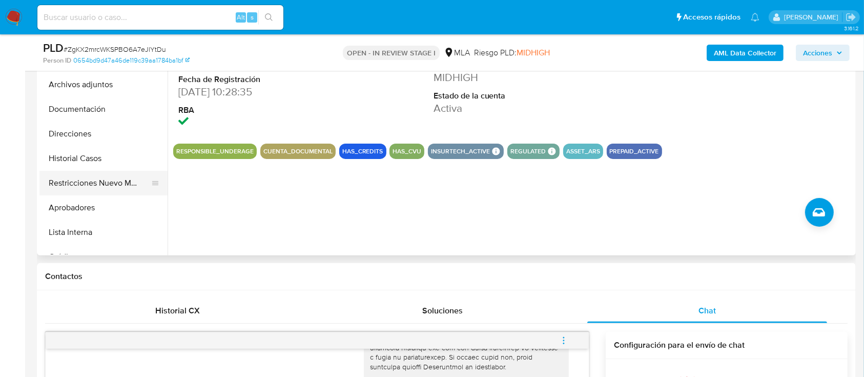
click at [94, 188] on button "Restricciones Nuevo Mundo" at bounding box center [99, 183] width 120 height 25
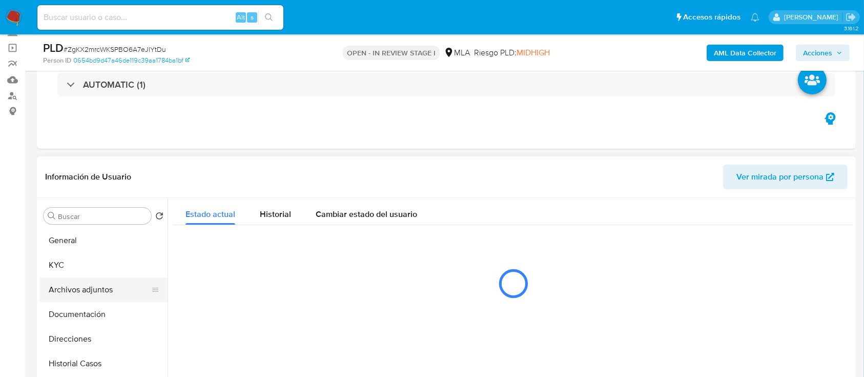
scroll to position [136, 0]
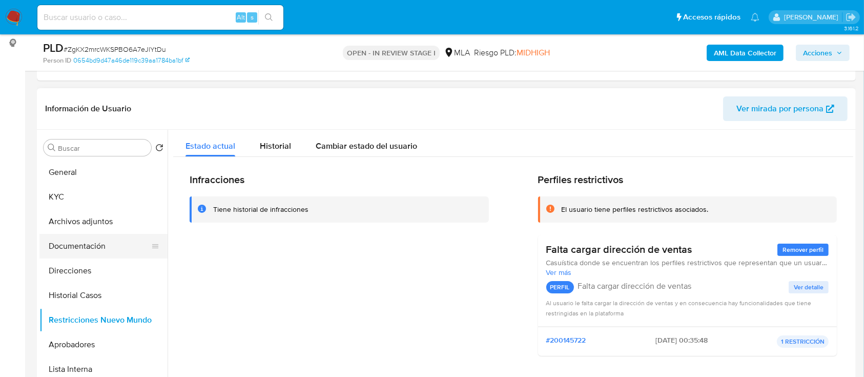
click at [102, 250] on button "Documentación" at bounding box center [99, 246] width 120 height 25
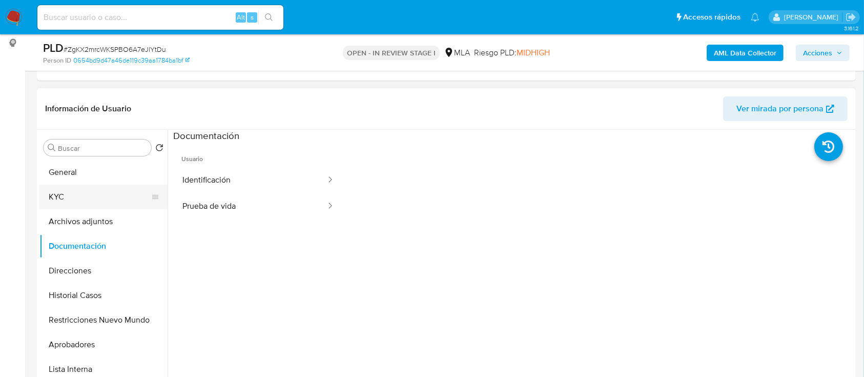
click at [81, 199] on button "KYC" at bounding box center [99, 196] width 120 height 25
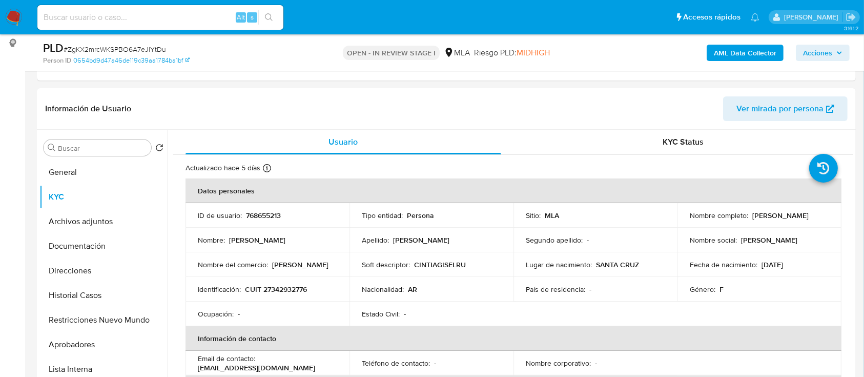
click at [750, 52] on b "AML Data Collector" at bounding box center [745, 53] width 63 height 16
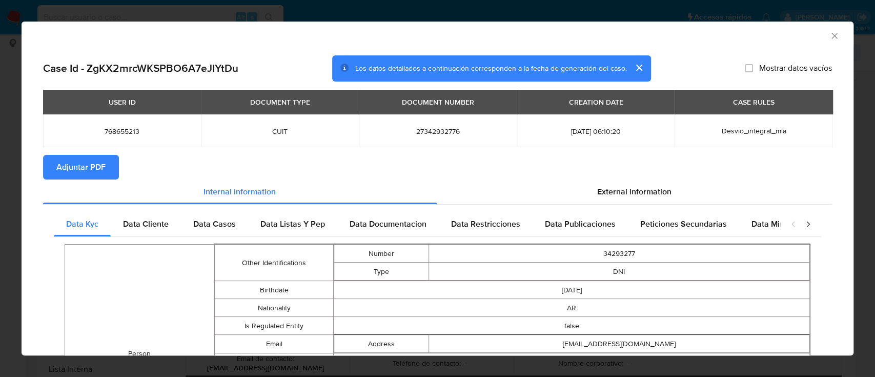
click at [103, 163] on span "Adjuntar PDF" at bounding box center [80, 167] width 49 height 23
click at [822, 30] on div "AML Data Collector" at bounding box center [438, 35] width 832 height 26
click at [829, 37] on icon "Cerrar ventana" at bounding box center [834, 36] width 10 height 10
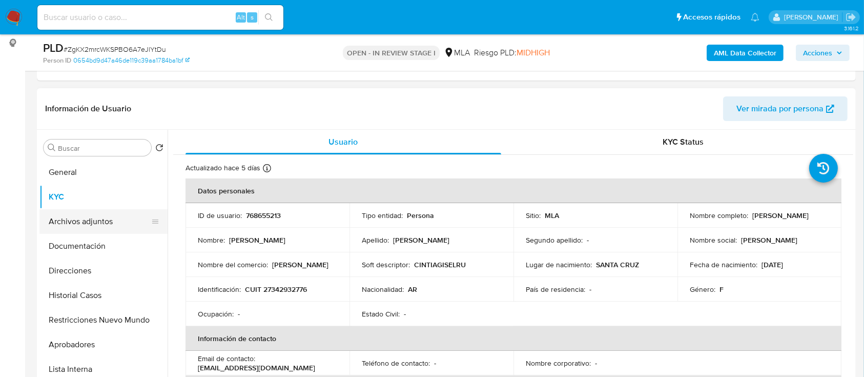
click at [119, 219] on button "Archivos adjuntos" at bounding box center [99, 221] width 120 height 25
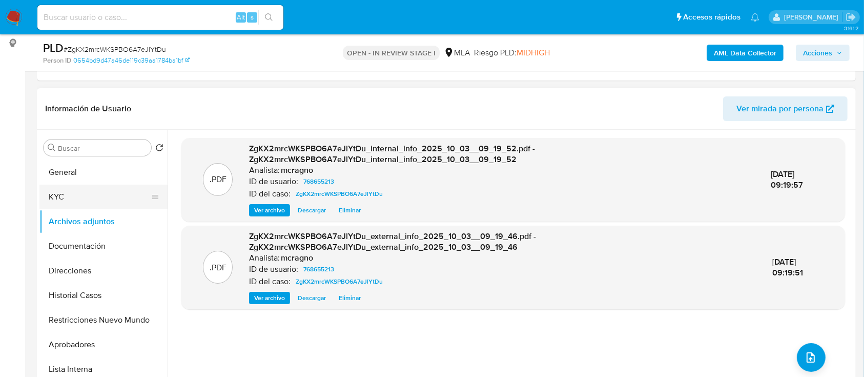
click at [106, 203] on button "KYC" at bounding box center [99, 196] width 120 height 25
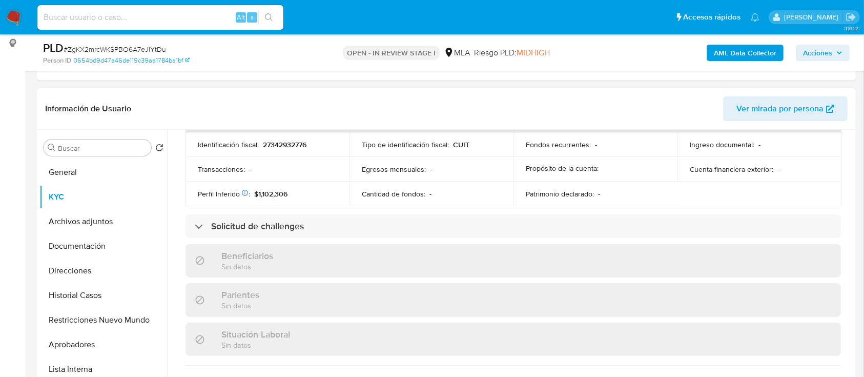
scroll to position [529, 0]
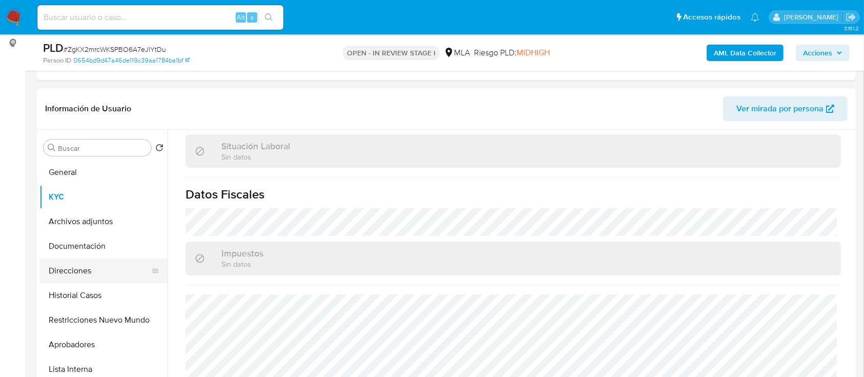
click at [101, 278] on button "Direcciones" at bounding box center [99, 270] width 120 height 25
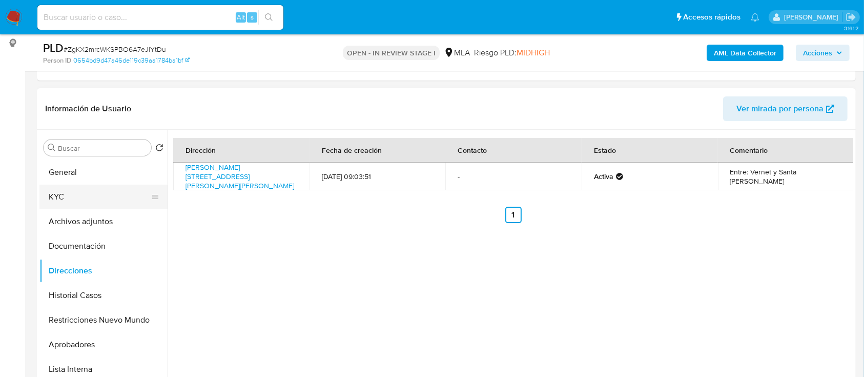
click at [80, 206] on button "KYC" at bounding box center [99, 196] width 120 height 25
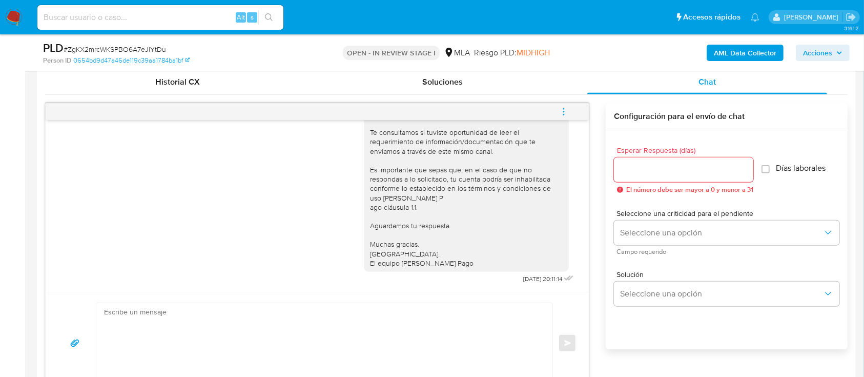
scroll to position [634, 0]
